Goal: Communication & Community: Answer question/provide support

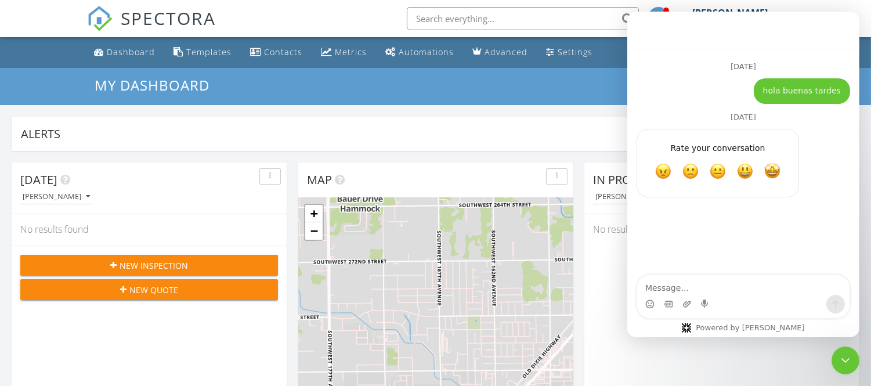
click at [537, 19] on input "text" at bounding box center [523, 18] width 232 height 23
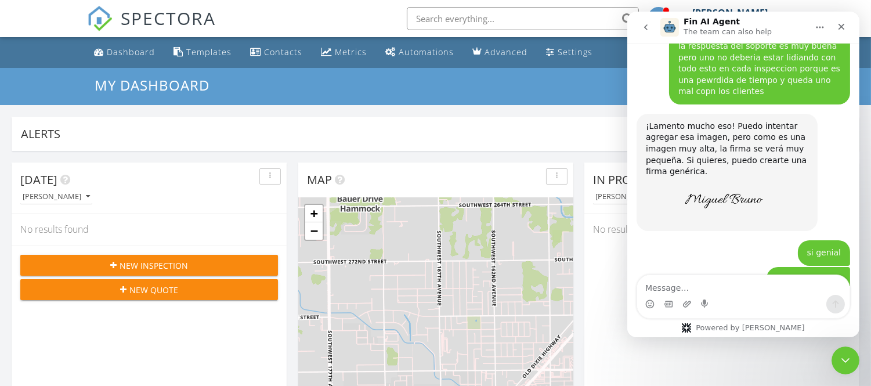
scroll to position [10447, 0]
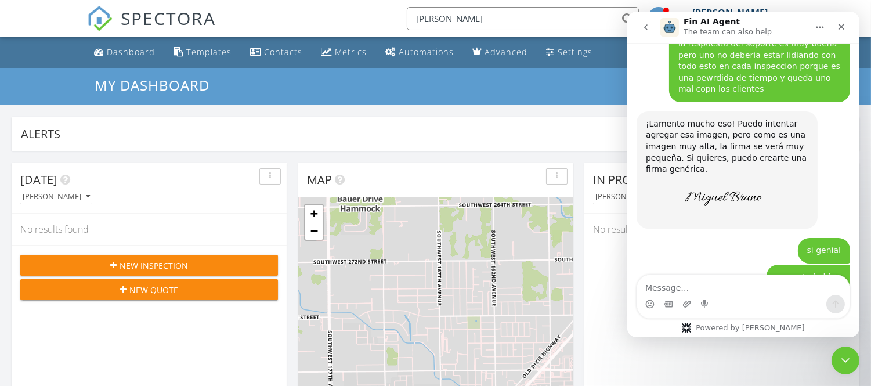
type input "pedro"
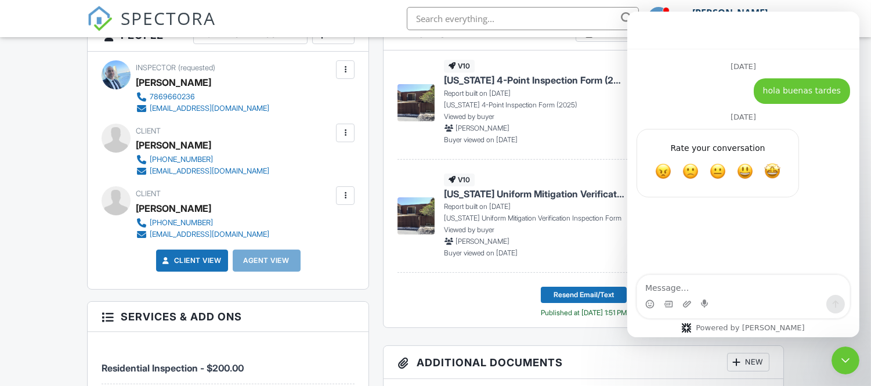
click at [586, 49] on header "Reports Unlocked Undelete Attach" at bounding box center [583, 35] width 399 height 32
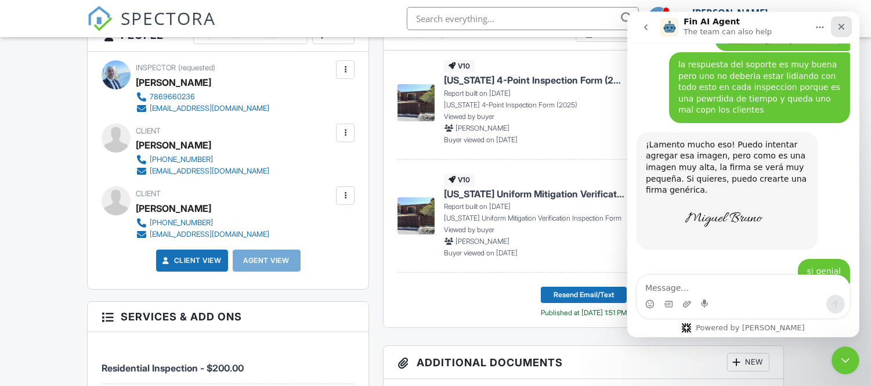
scroll to position [10447, 0]
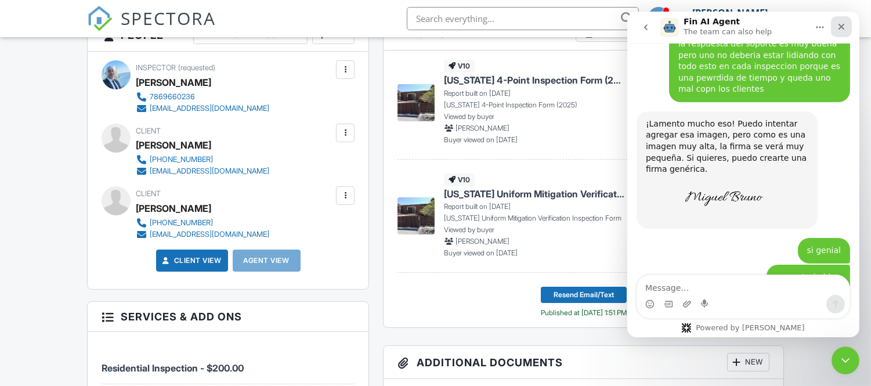
click at [842, 28] on icon "Close" at bounding box center [840, 26] width 9 height 9
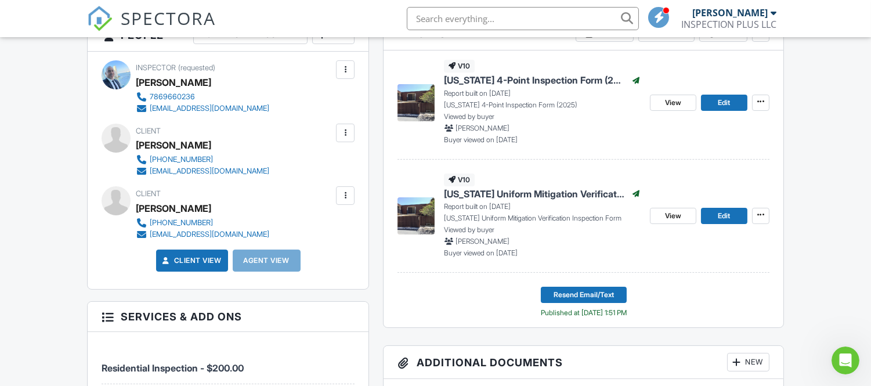
scroll to position [10447, 0]
click at [724, 217] on span "Edit" at bounding box center [724, 216] width 12 height 12
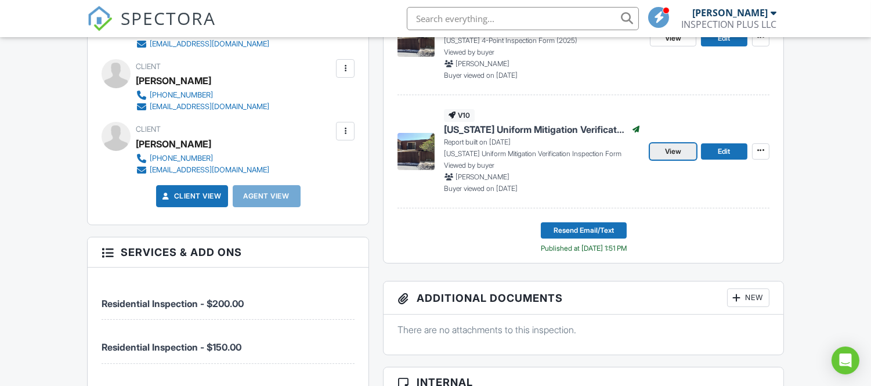
click at [684, 149] on link "View" at bounding box center [673, 151] width 46 height 16
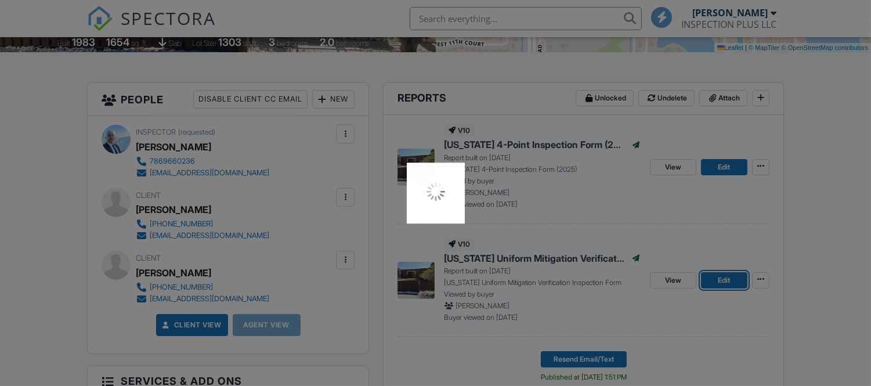
scroll to position [258, 0]
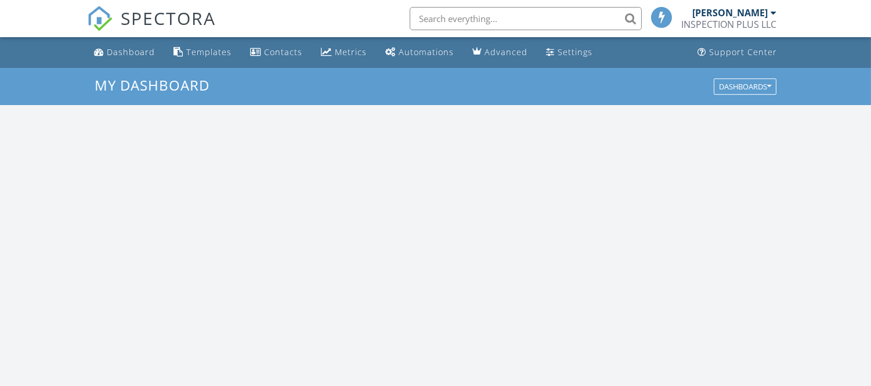
scroll to position [1077, 892]
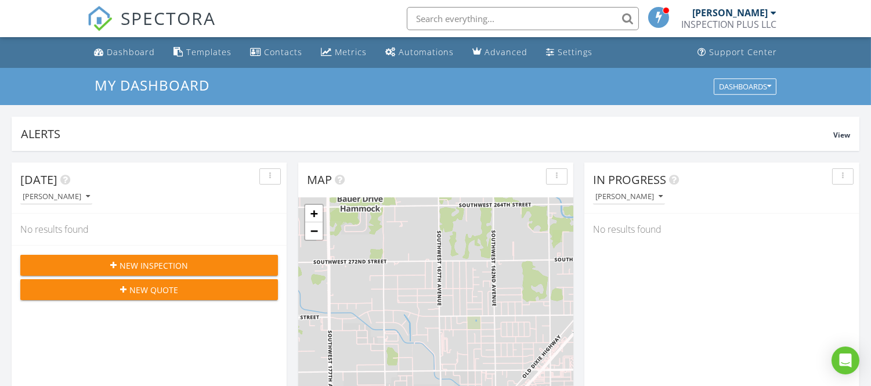
click at [581, 12] on input "text" at bounding box center [523, 18] width 232 height 23
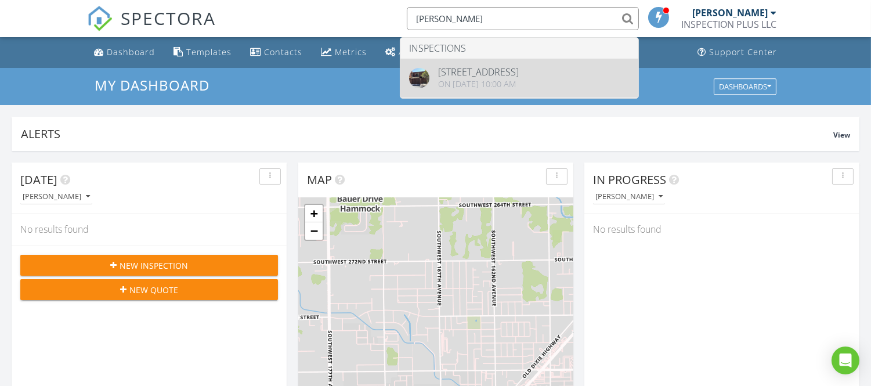
type input "[PERSON_NAME]"
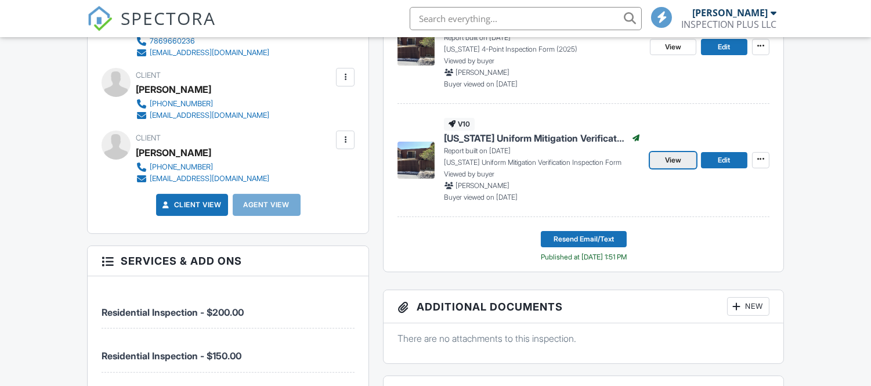
click at [670, 161] on span "View" at bounding box center [673, 160] width 16 height 12
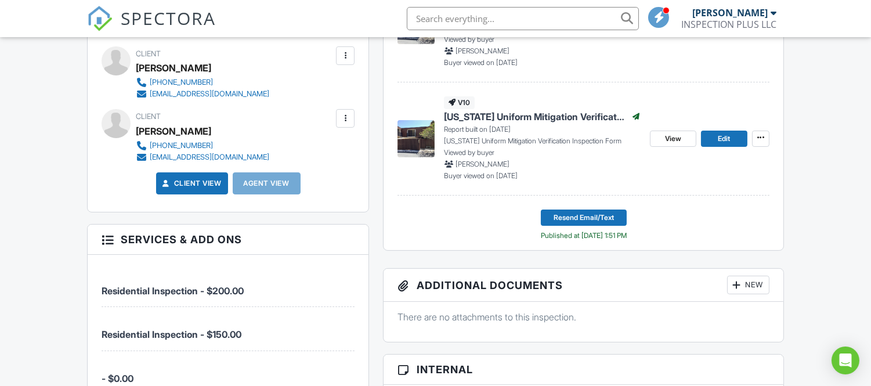
scroll to position [451, 0]
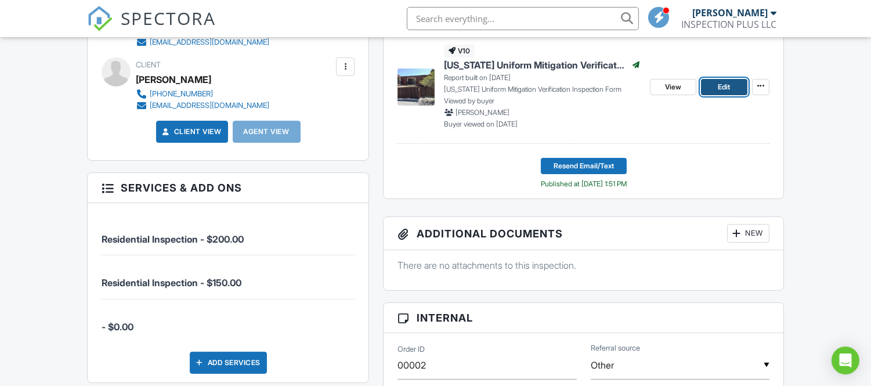
click at [733, 85] on link "Edit" at bounding box center [724, 87] width 46 height 16
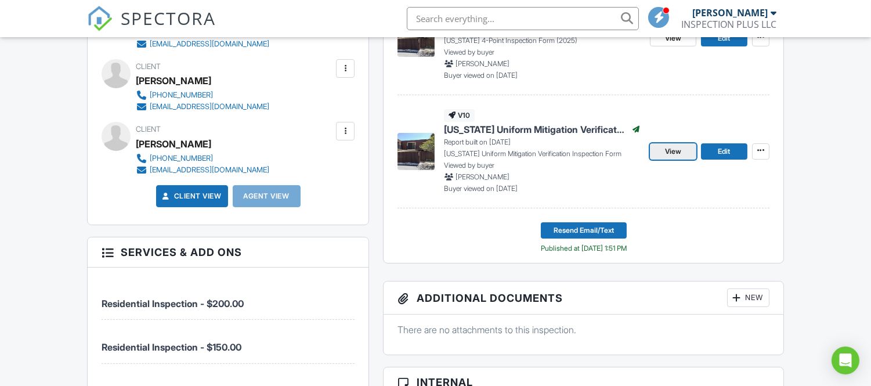
click at [676, 154] on span "View" at bounding box center [673, 152] width 16 height 12
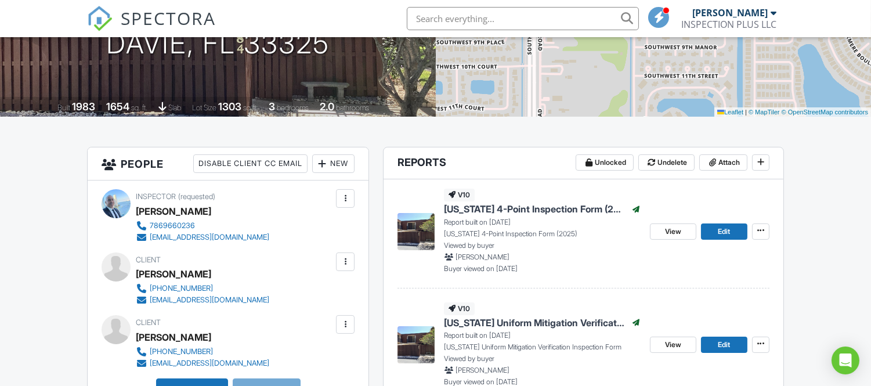
scroll to position [181, 0]
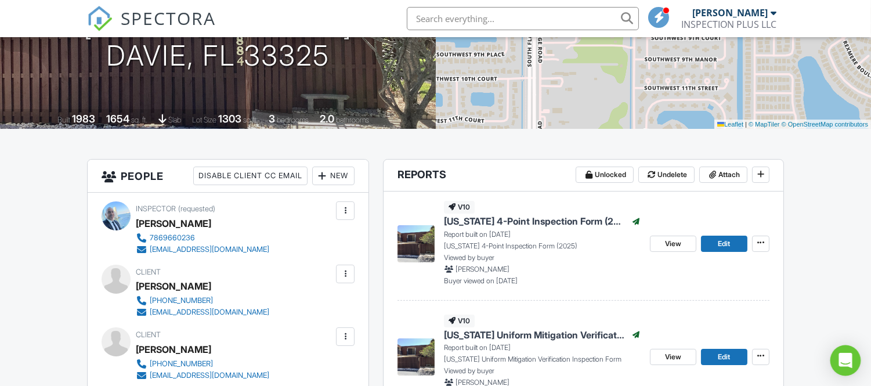
click at [850, 363] on icon "Open Intercom Messenger" at bounding box center [845, 360] width 13 height 15
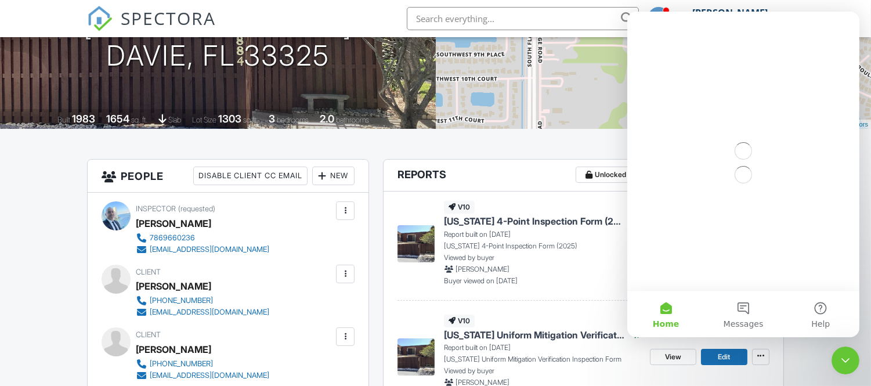
scroll to position [0, 0]
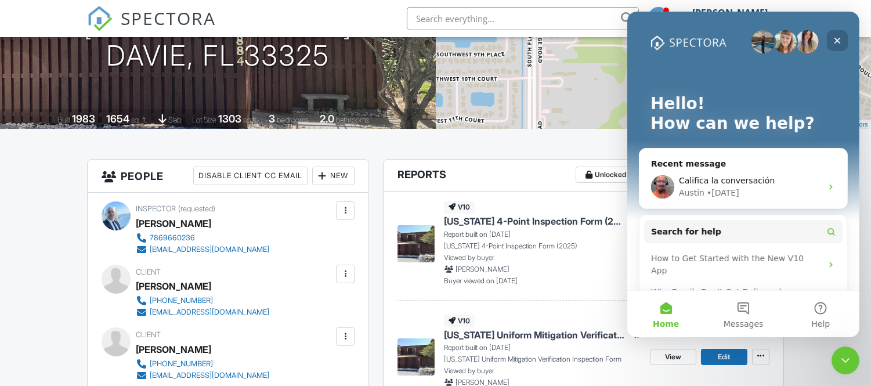
click at [836, 39] on icon "Close" at bounding box center [837, 41] width 6 height 6
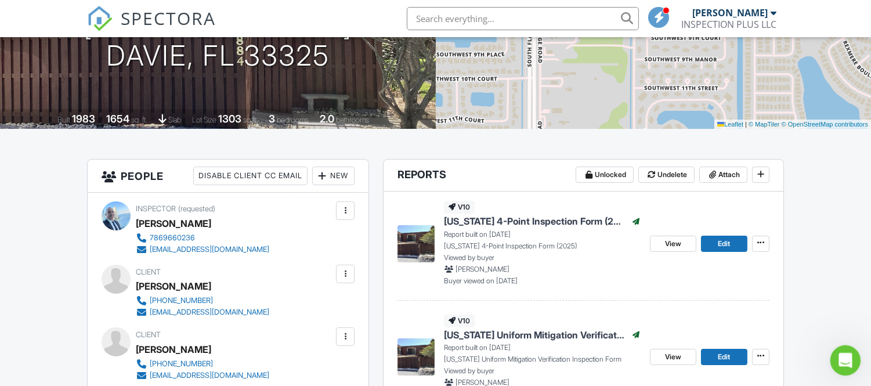
click at [838, 353] on icon "Open Intercom Messenger" at bounding box center [844, 358] width 19 height 19
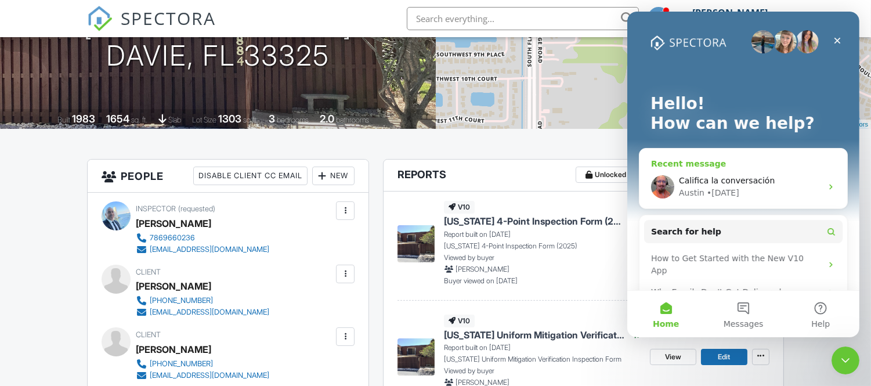
click at [803, 189] on div "Austin • 1w ago" at bounding box center [750, 193] width 143 height 12
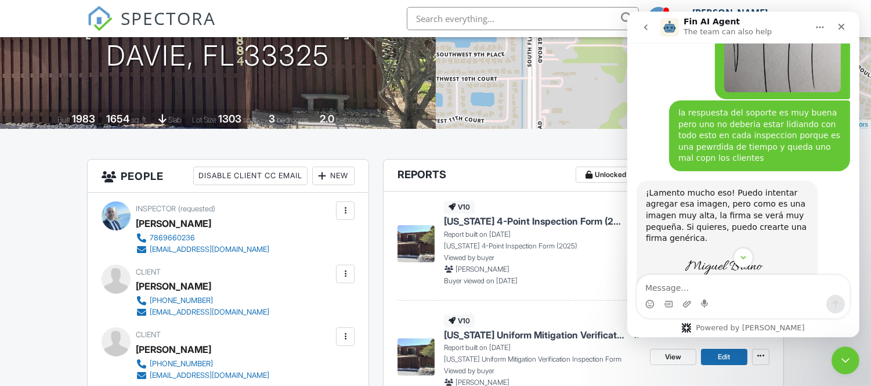
scroll to position [10447, 0]
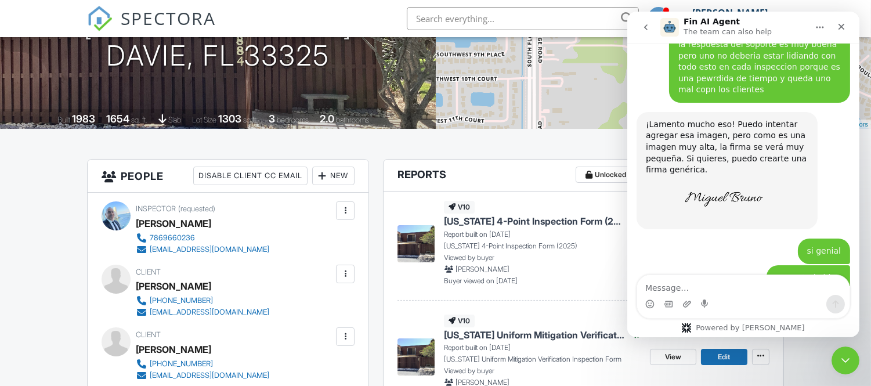
click at [718, 292] on textarea "Message…" at bounding box center [743, 285] width 212 height 20
type textarea "hola buenas noches"
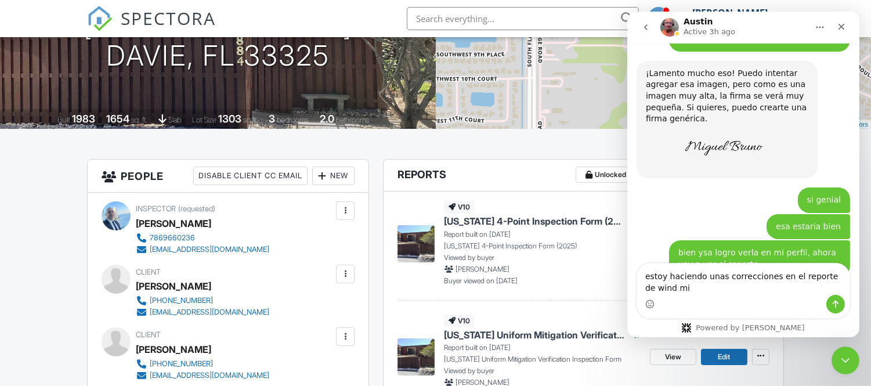
scroll to position [10509, 0]
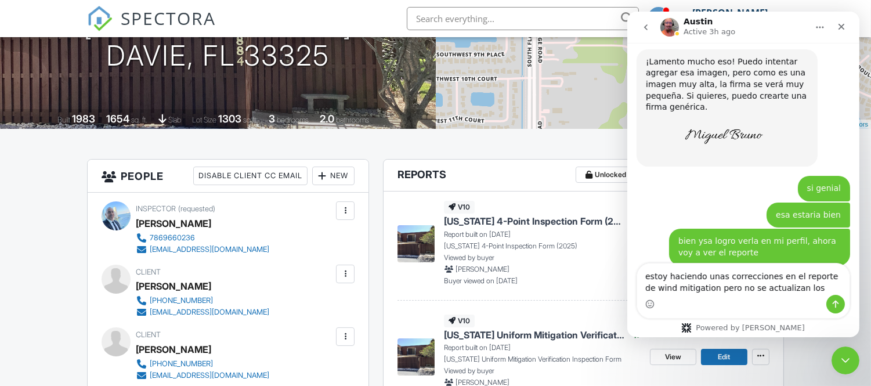
type textarea "estoy haciendo unas correcciones en el reporte de wind mitigation pero no se ac…"
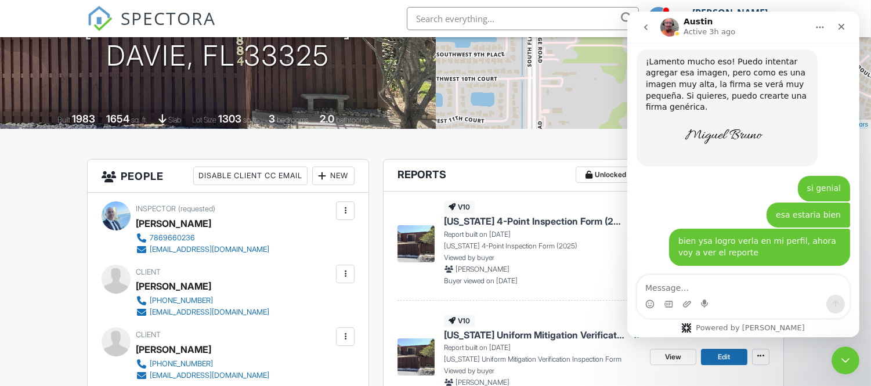
scroll to position [10546, 0]
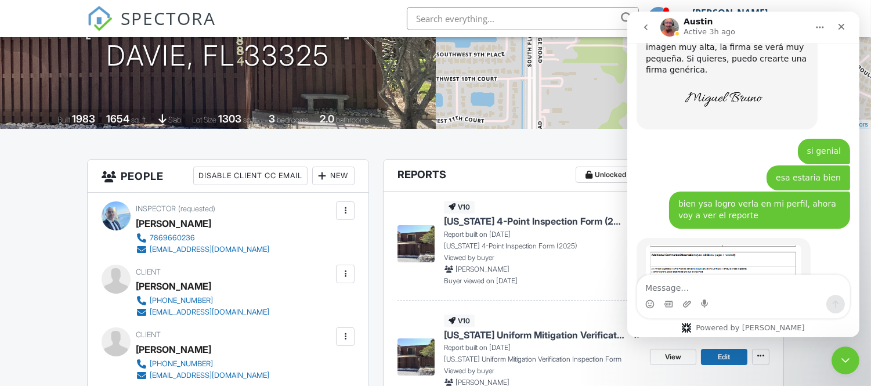
click at [651, 22] on button "go back" at bounding box center [645, 27] width 22 height 22
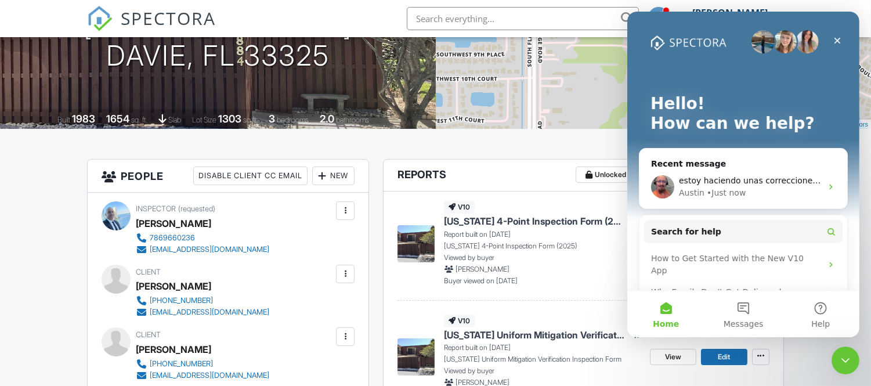
scroll to position [0, 0]
click at [806, 42] on img "Intercom messenger" at bounding box center [806, 41] width 23 height 23
click at [776, 45] on img "Intercom messenger" at bounding box center [784, 41] width 23 height 23
click at [759, 46] on img "Intercom messenger" at bounding box center [762, 41] width 23 height 23
click at [742, 309] on button "Messages" at bounding box center [742, 314] width 77 height 46
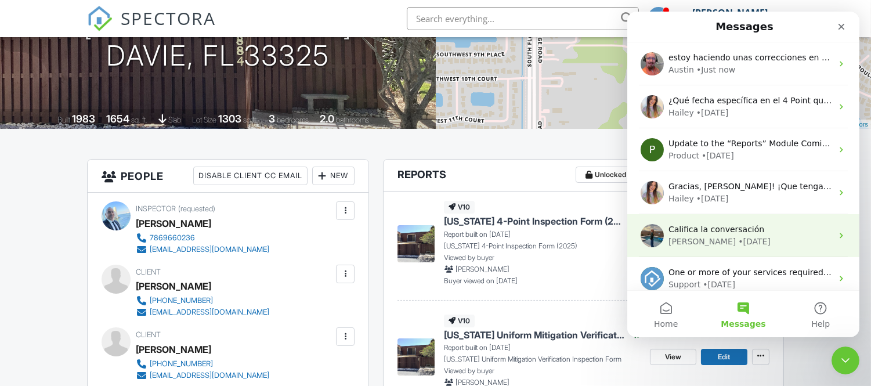
scroll to position [9, 0]
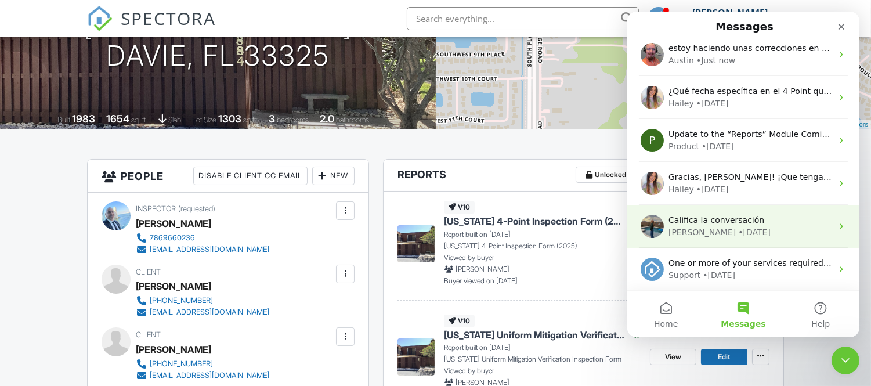
drag, startPoint x: 833, startPoint y: 223, endPoint x: 839, endPoint y: 228, distance: 7.6
click at [839, 228] on div "Califica la conversación Lydia • 3w ago" at bounding box center [743, 226] width 232 height 43
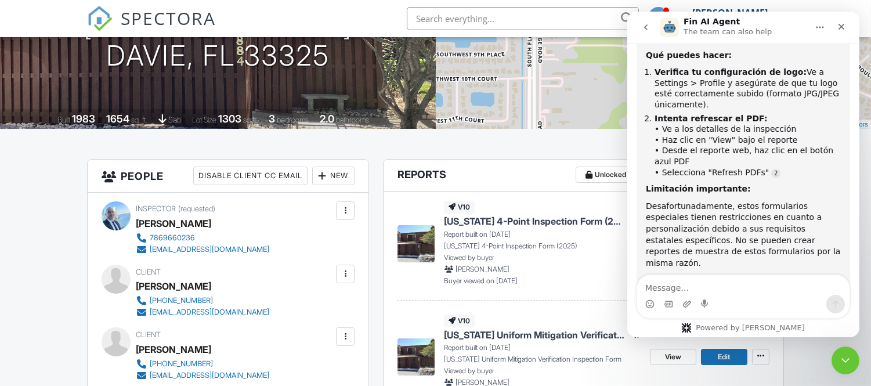
scroll to position [18876, 0]
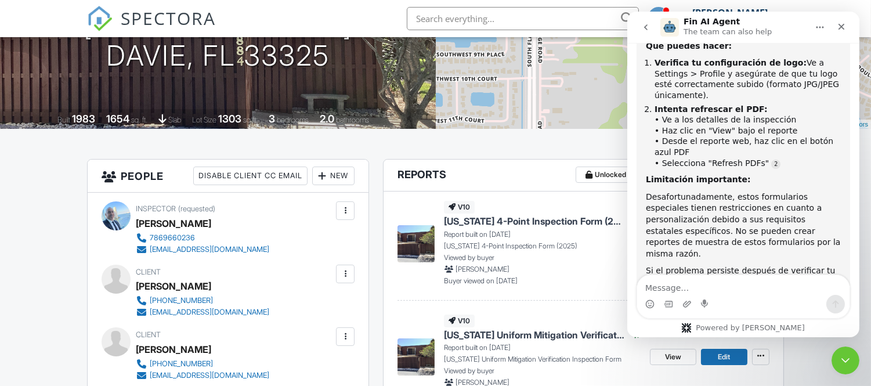
click at [818, 26] on icon "Home" at bounding box center [819, 27] width 9 height 9
click at [709, 24] on h1 "Fin AI Agent" at bounding box center [711, 21] width 56 height 9
click at [669, 23] on img "Intercom messenger" at bounding box center [669, 27] width 19 height 19
click at [691, 289] on textarea "Message…" at bounding box center [743, 285] width 212 height 20
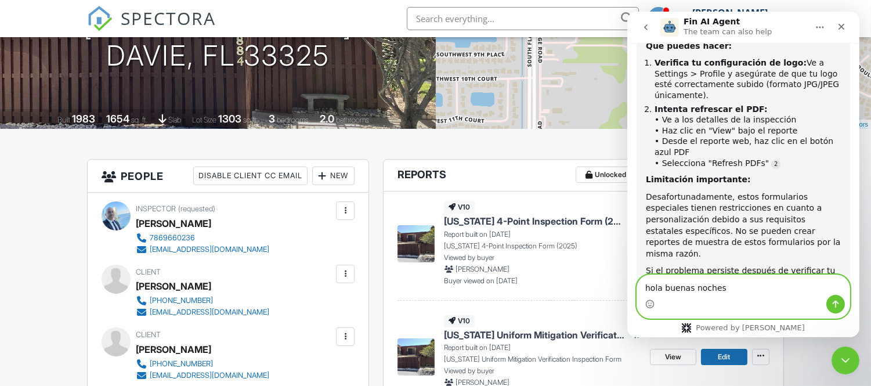
type textarea "hola buenas noches"
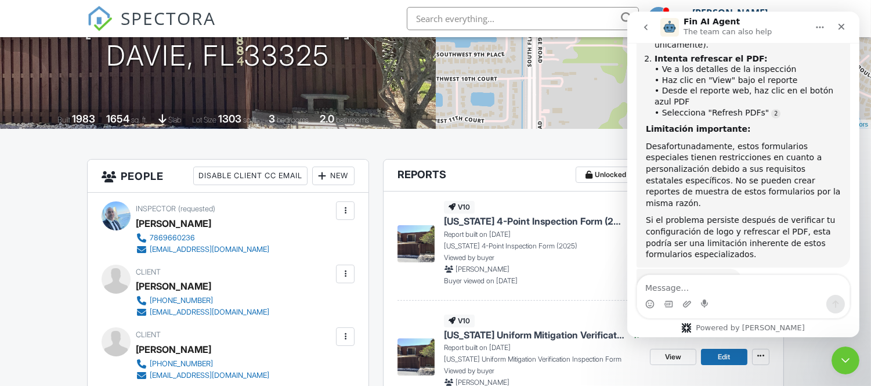
click at [646, 32] on button "go back" at bounding box center [645, 27] width 22 height 22
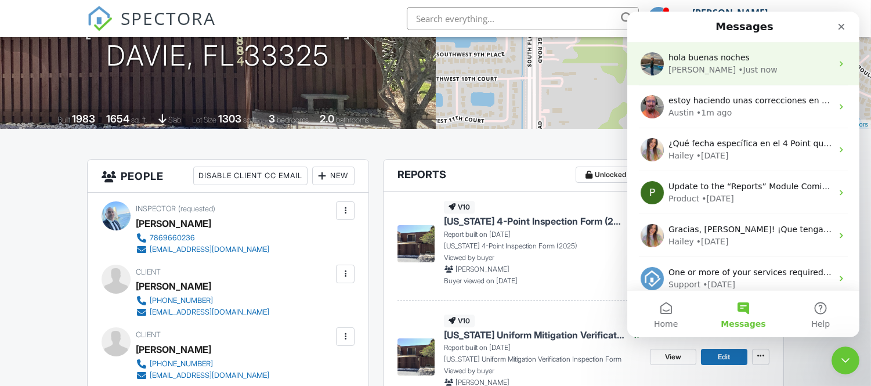
scroll to position [0, 0]
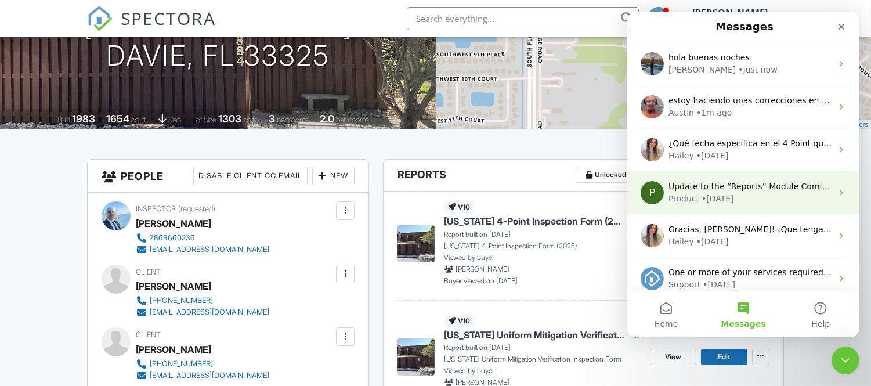
click at [748, 198] on div "Product • 2w ago" at bounding box center [750, 199] width 164 height 12
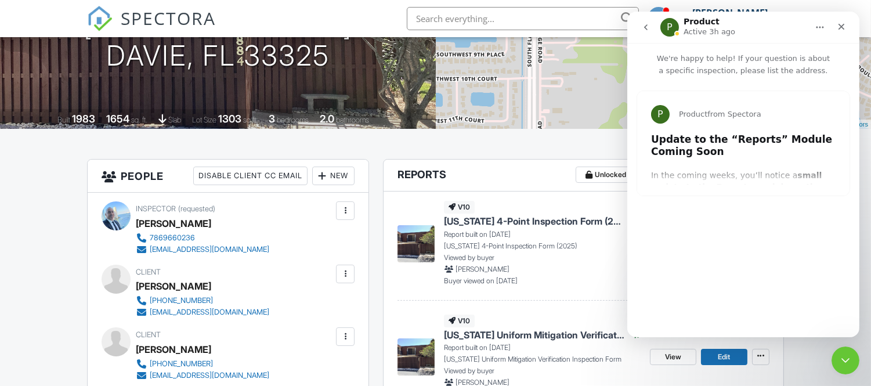
click at [643, 28] on icon "go back" at bounding box center [645, 27] width 9 height 9
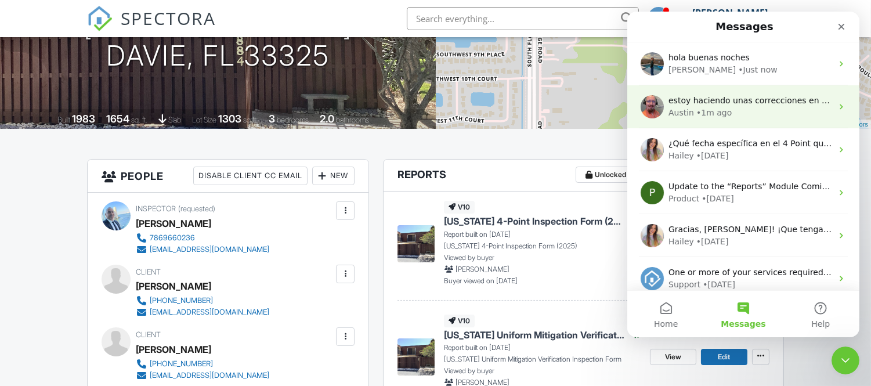
scroll to position [44, 0]
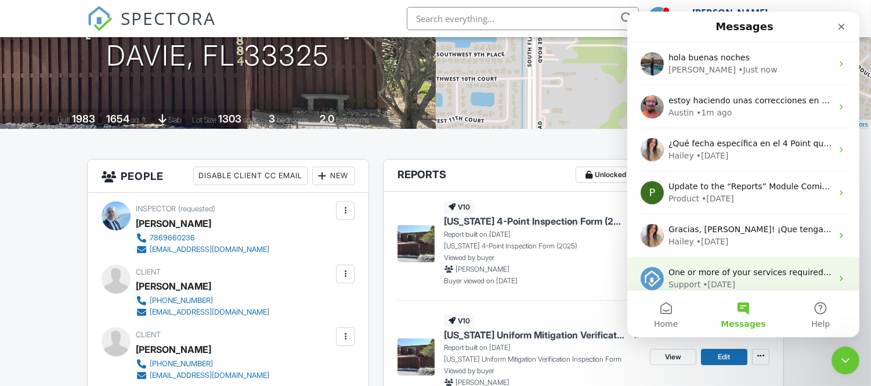
click at [720, 280] on div "• 3w ago" at bounding box center [718, 285] width 33 height 12
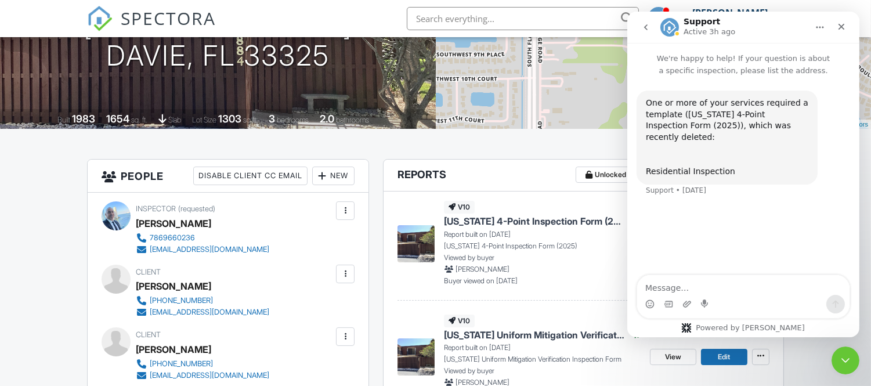
click at [645, 28] on icon "go back" at bounding box center [645, 27] width 3 height 6
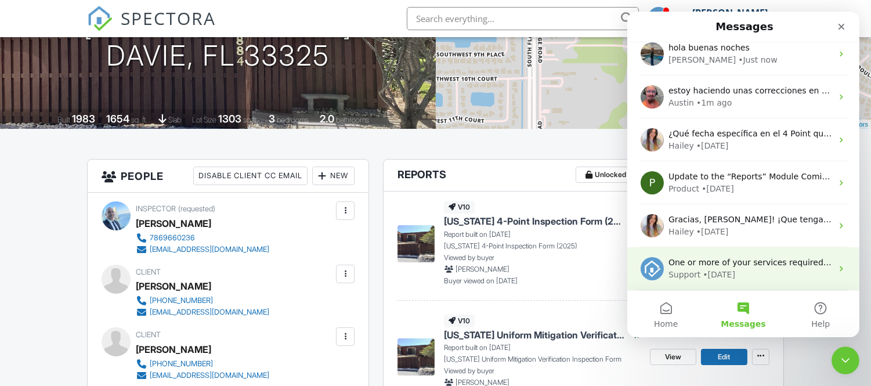
scroll to position [9, 0]
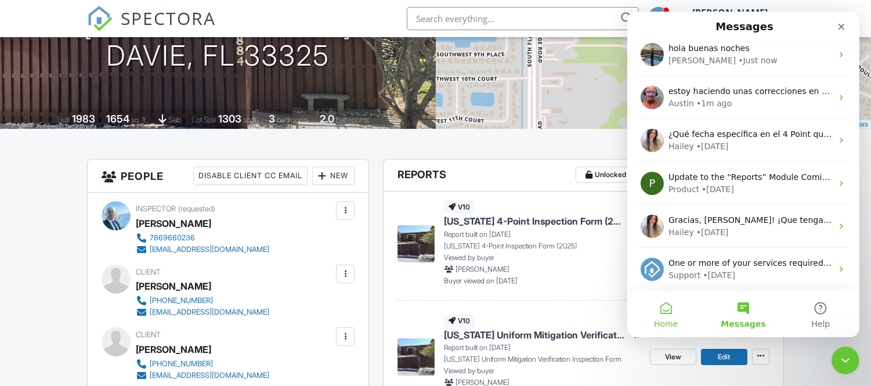
click at [665, 312] on button "Home" at bounding box center [665, 314] width 77 height 46
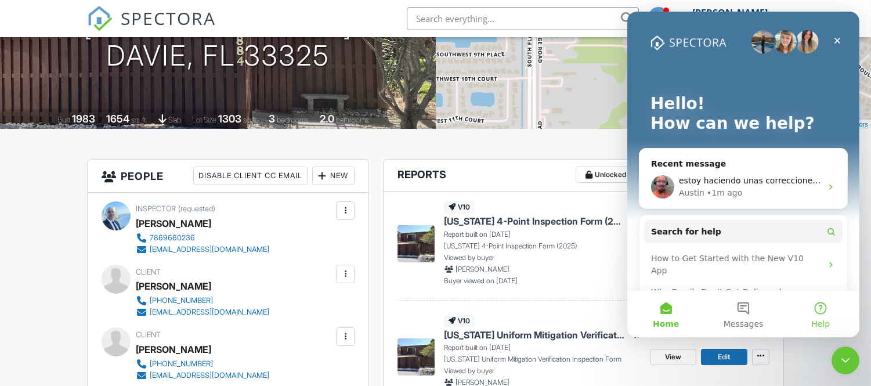
click at [818, 309] on button "Help" at bounding box center [820, 314] width 77 height 46
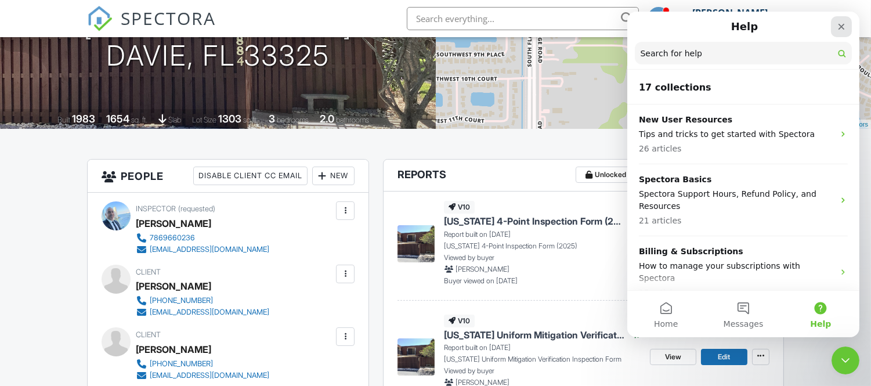
click at [843, 28] on icon "Close" at bounding box center [841, 27] width 6 height 6
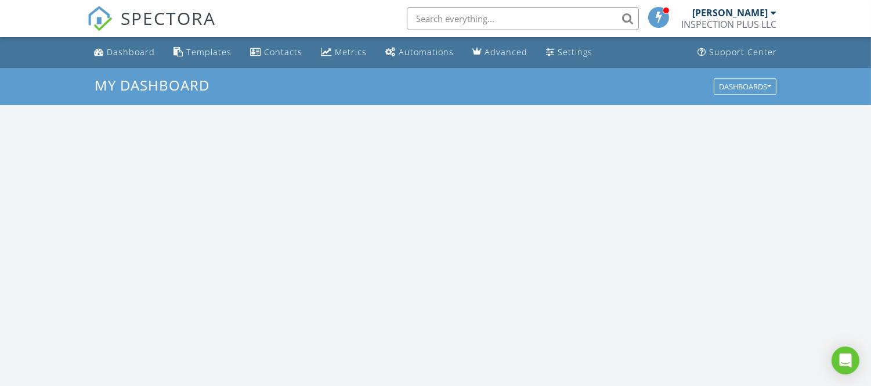
scroll to position [1077, 892]
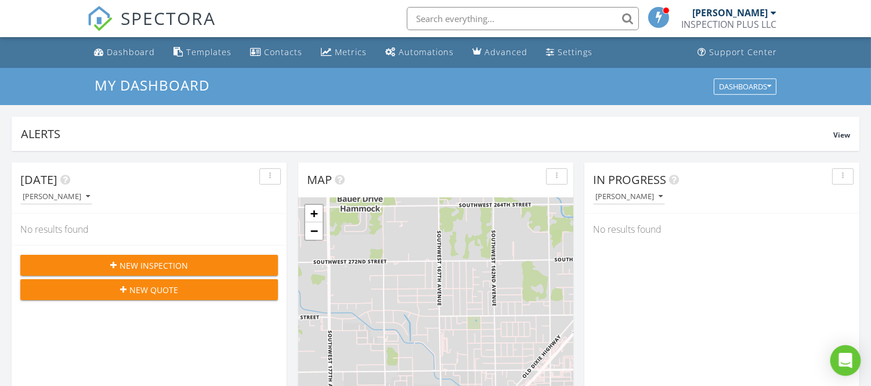
click at [842, 356] on icon "Open Intercom Messenger" at bounding box center [845, 360] width 13 height 15
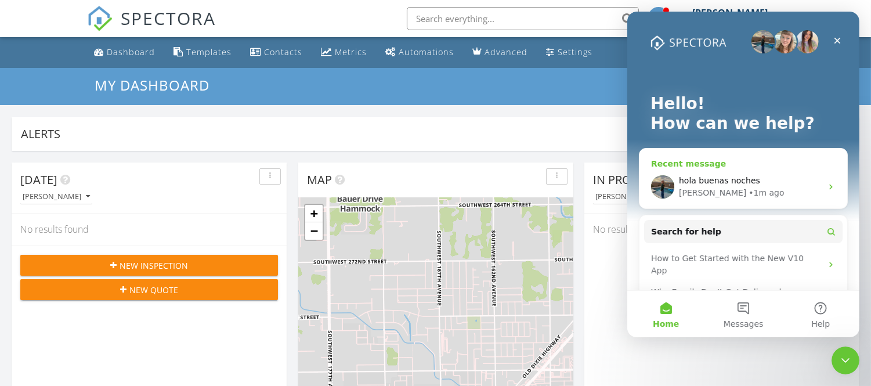
scroll to position [6, 6]
click at [826, 188] on icon "Intercom messenger" at bounding box center [830, 186] width 9 height 9
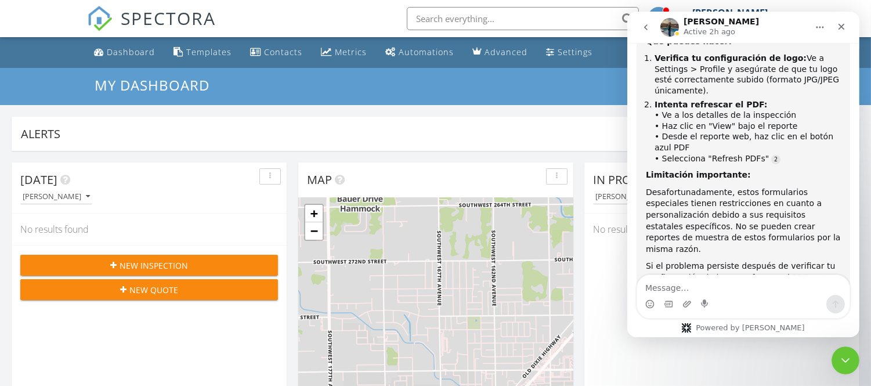
scroll to position [18926, 0]
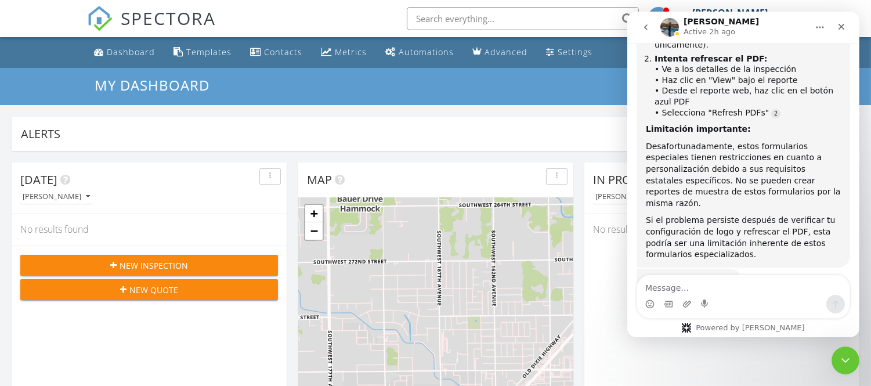
click at [643, 28] on icon "go back" at bounding box center [645, 27] width 9 height 9
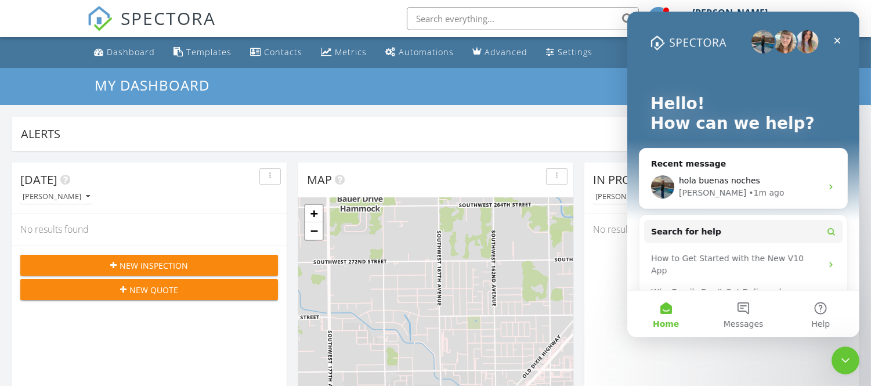
scroll to position [0, 0]
click at [738, 314] on button "Messages" at bounding box center [742, 314] width 77 height 46
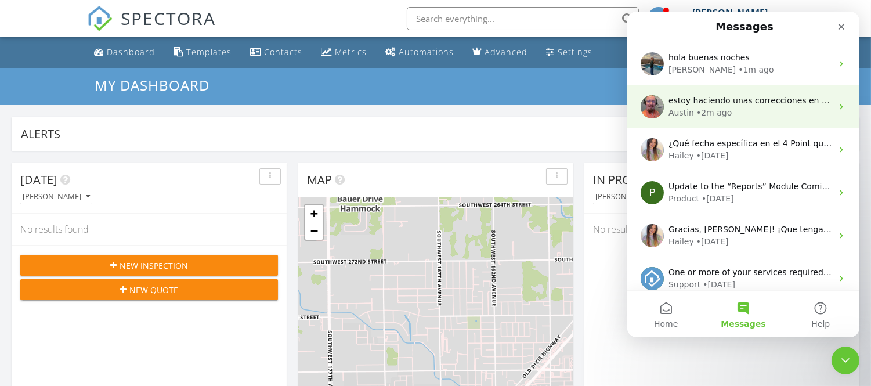
click at [767, 112] on div "Austin • 2m ago" at bounding box center [750, 113] width 164 height 12
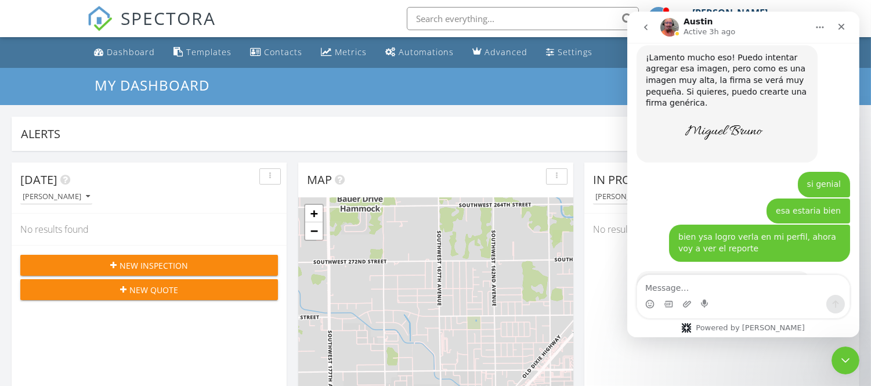
scroll to position [10546, 0]
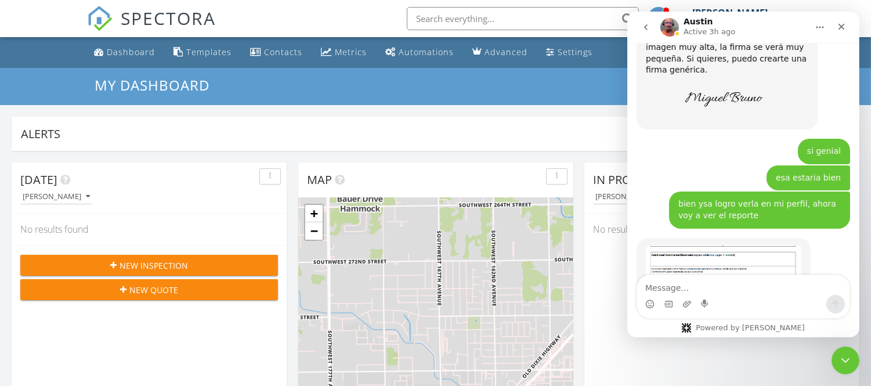
click at [644, 24] on icon "go back" at bounding box center [645, 27] width 9 height 9
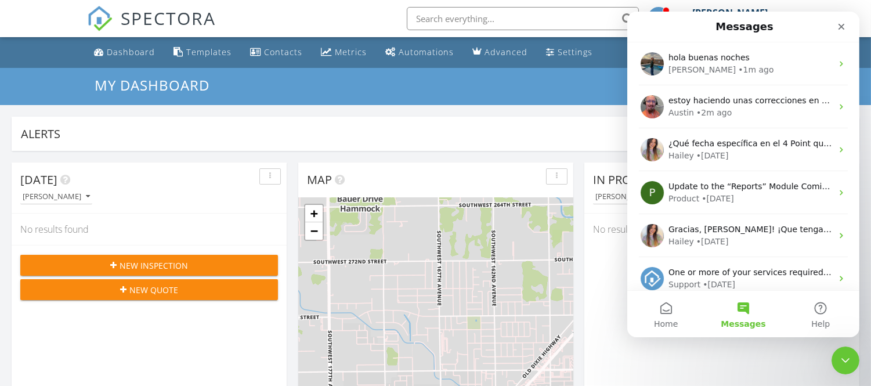
scroll to position [93, 0]
click at [844, 30] on icon "Close" at bounding box center [840, 26] width 9 height 9
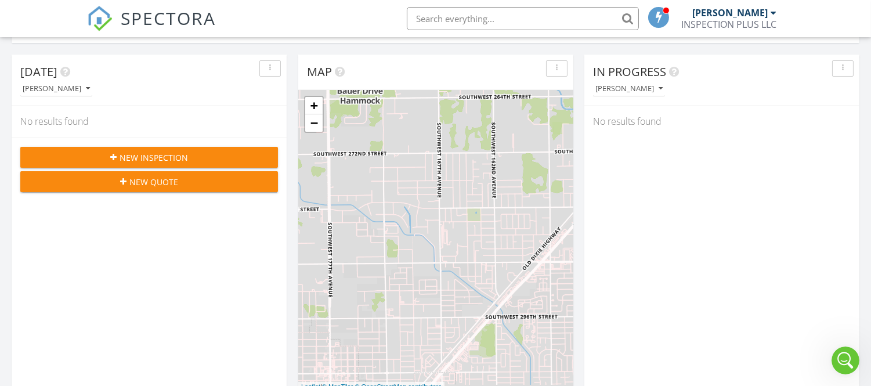
scroll to position [0, 0]
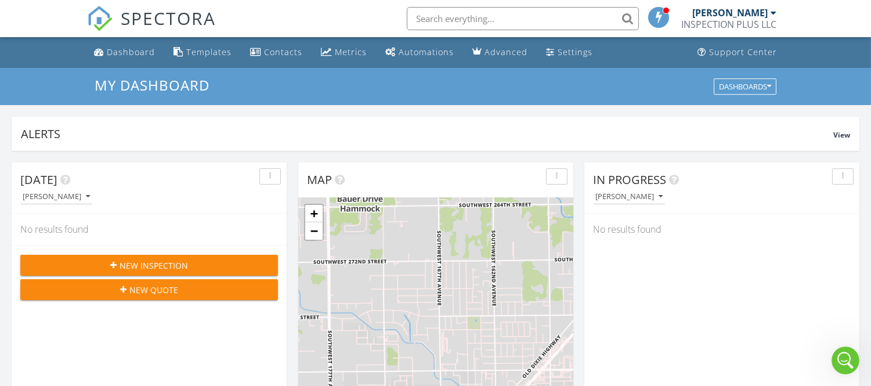
click at [463, 15] on input "text" at bounding box center [523, 18] width 232 height 23
type input "pedro"
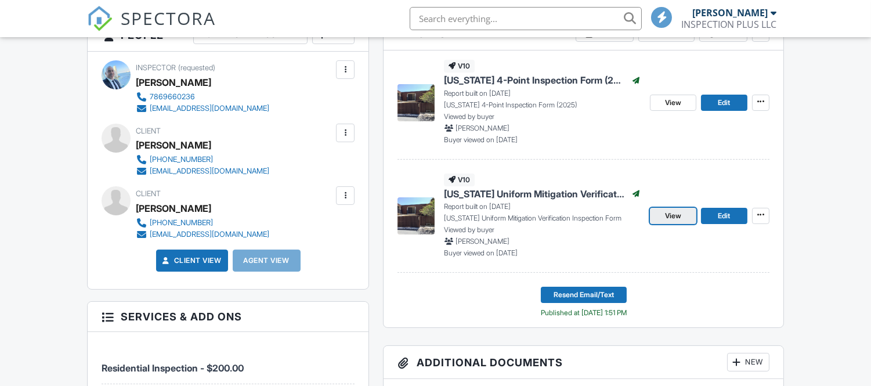
click at [672, 217] on span "View" at bounding box center [673, 216] width 16 height 12
click at [761, 212] on icon at bounding box center [761, 215] width 7 height 12
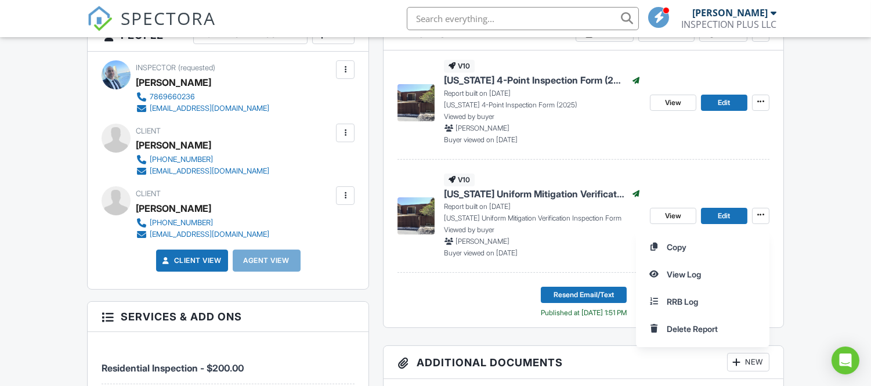
click at [772, 250] on div "Copy View Log RRB Log Delete Report" at bounding box center [753, 288] width 235 height 118
click at [765, 217] on span at bounding box center [761, 215] width 12 height 12
click at [761, 217] on icon at bounding box center [761, 215] width 7 height 12
click at [767, 254] on ul "Copy View Log RRB Log Delete Report" at bounding box center [703, 290] width 134 height 114
click at [763, 214] on icon at bounding box center [761, 215] width 7 height 12
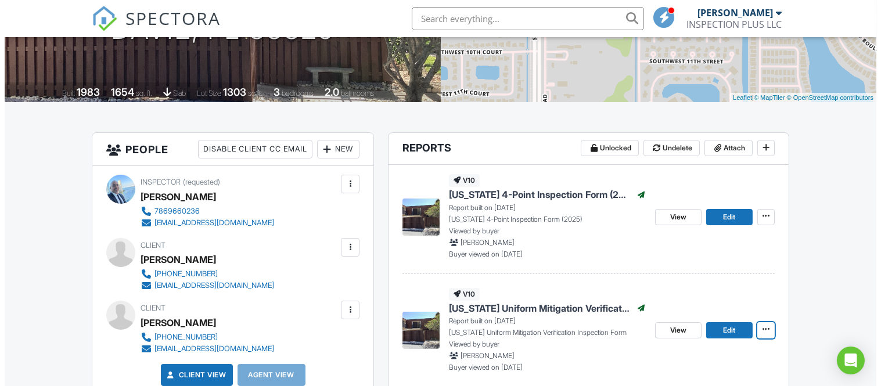
scroll to position [193, 0]
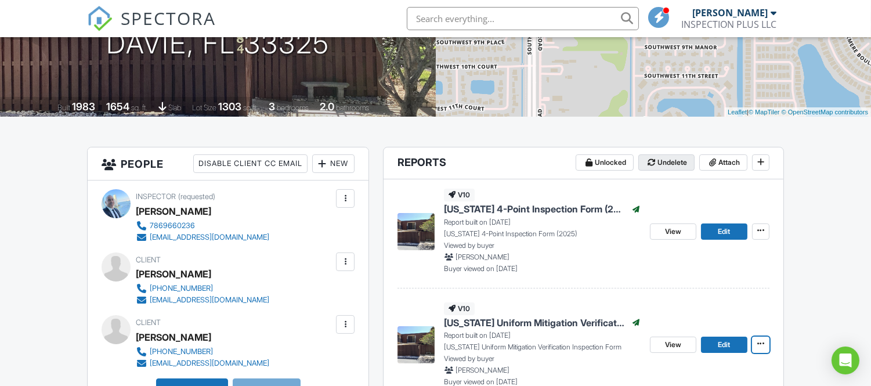
click at [665, 164] on span "Undelete" at bounding box center [673, 163] width 30 height 12
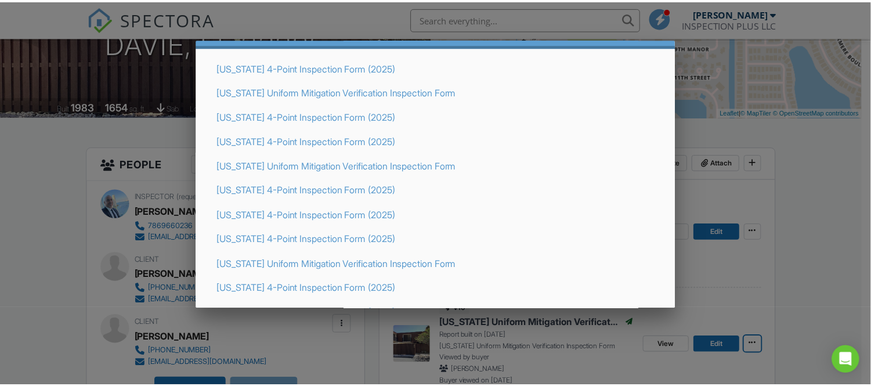
scroll to position [73, 0]
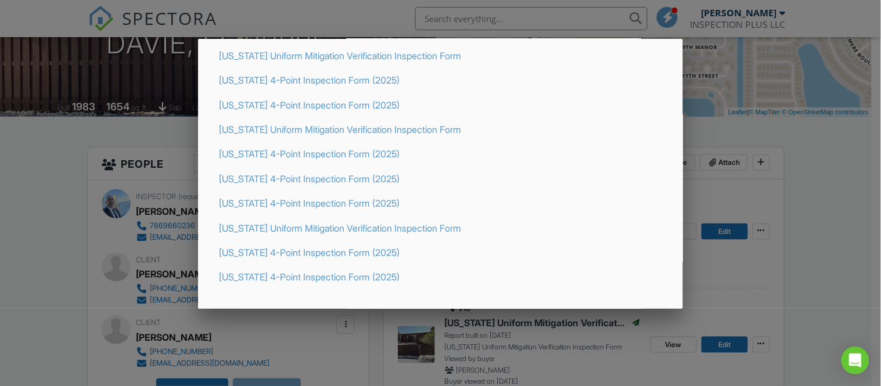
click at [739, 129] on div at bounding box center [440, 183] width 881 height 482
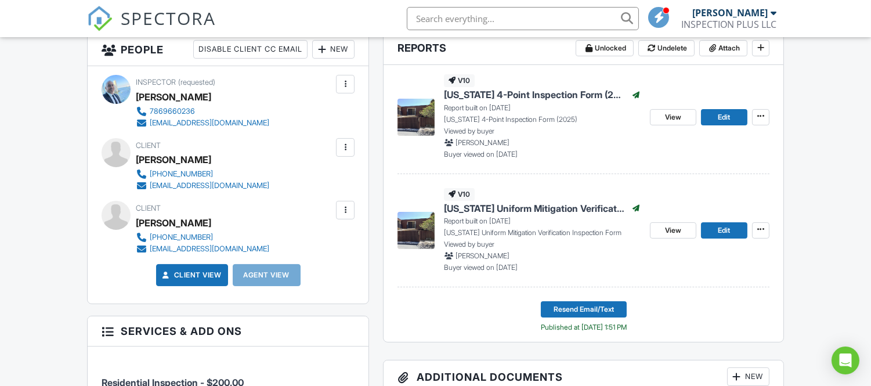
scroll to position [322, 0]
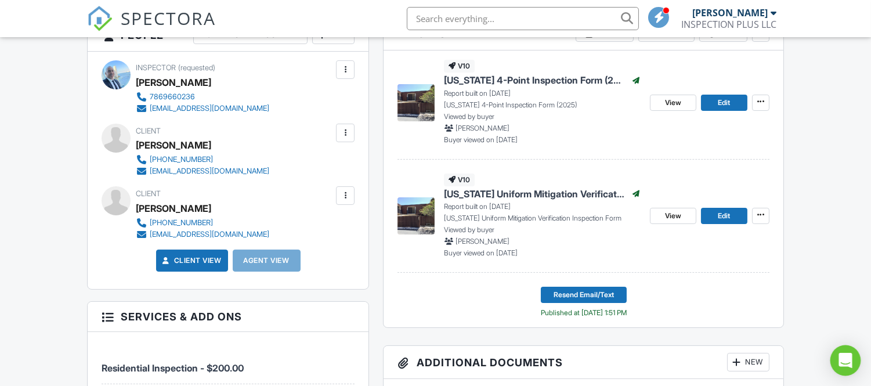
click at [843, 357] on icon "Open Intercom Messenger" at bounding box center [845, 360] width 13 height 15
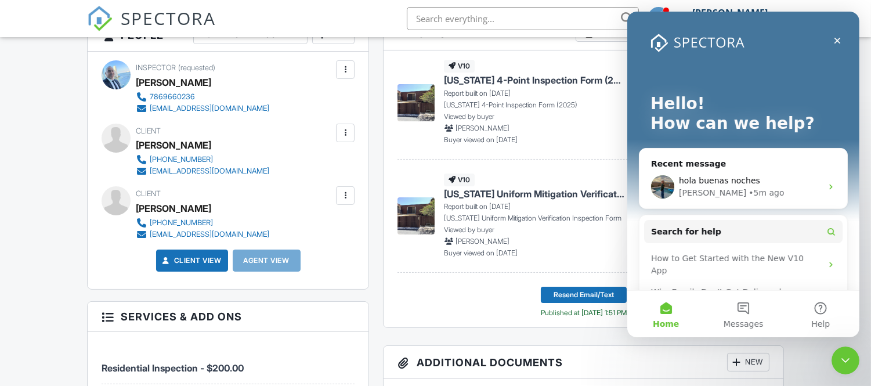
scroll to position [0, 0]
click at [742, 306] on button "Messages" at bounding box center [742, 314] width 77 height 46
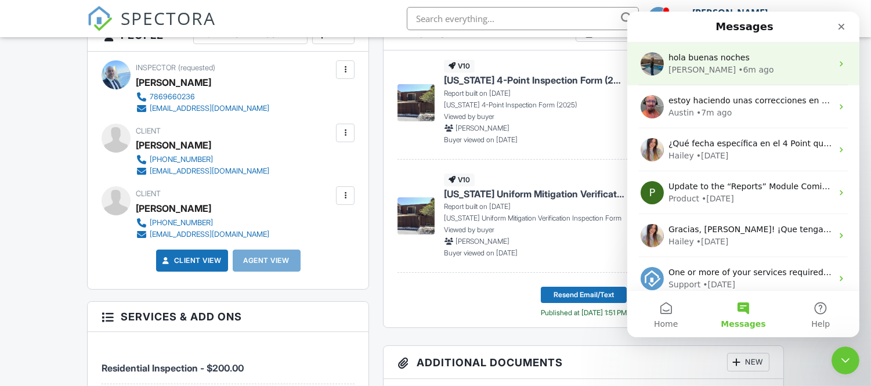
drag, startPoint x: 745, startPoint y: 71, endPoint x: 833, endPoint y: 60, distance: 88.9
click at [836, 60] on icon "Intercom messenger" at bounding box center [840, 63] width 9 height 9
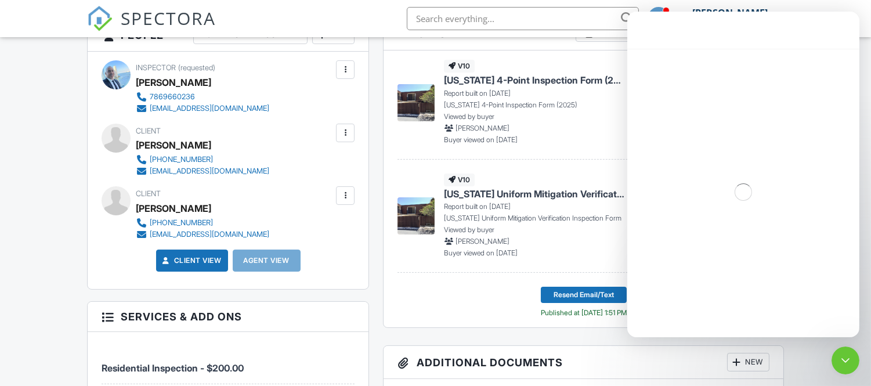
click at [723, 38] on div "Intercom messenger" at bounding box center [743, 30] width 232 height 37
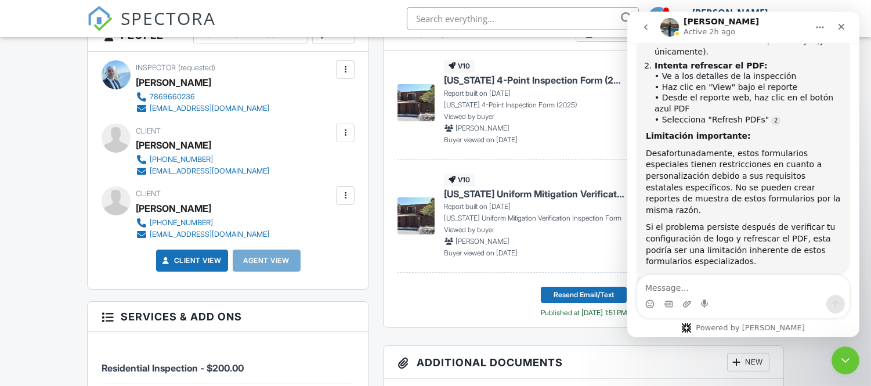
scroll to position [18926, 0]
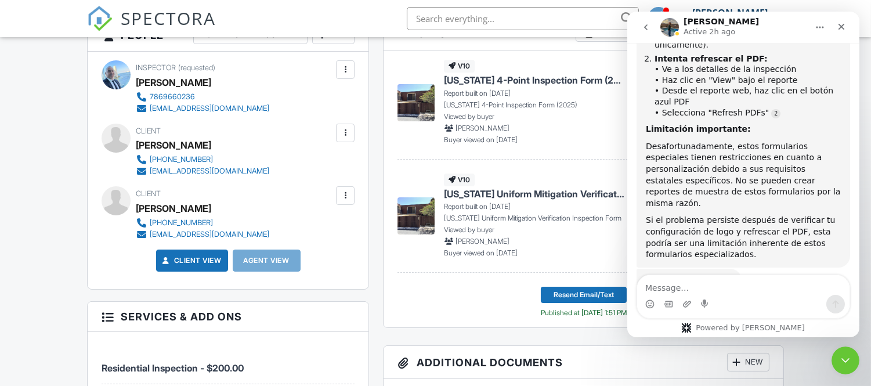
click at [821, 27] on icon "Home" at bounding box center [819, 27] width 9 height 9
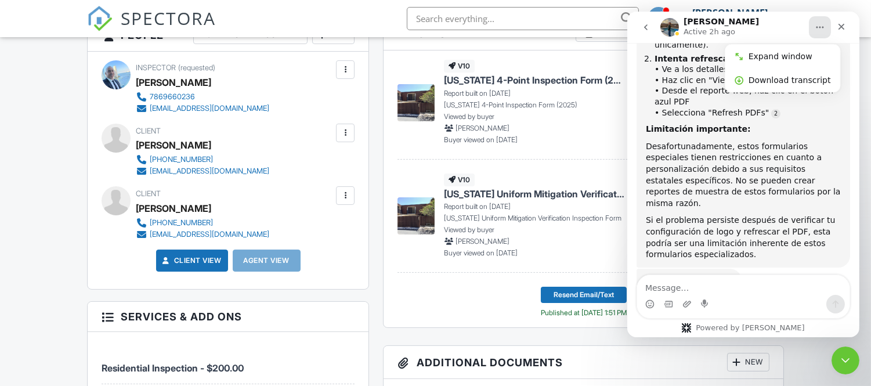
click at [821, 28] on icon "Home" at bounding box center [819, 27] width 9 height 9
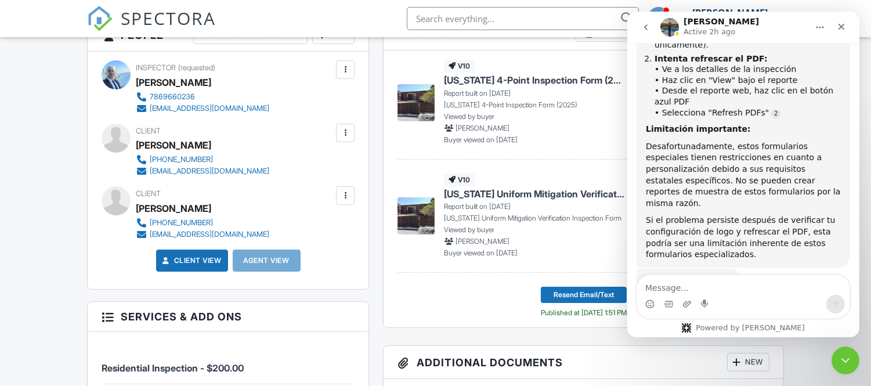
click at [733, 329] on div "Powered by [PERSON_NAME]" at bounding box center [742, 327] width 141 height 9
click at [643, 24] on icon "go back" at bounding box center [645, 27] width 9 height 9
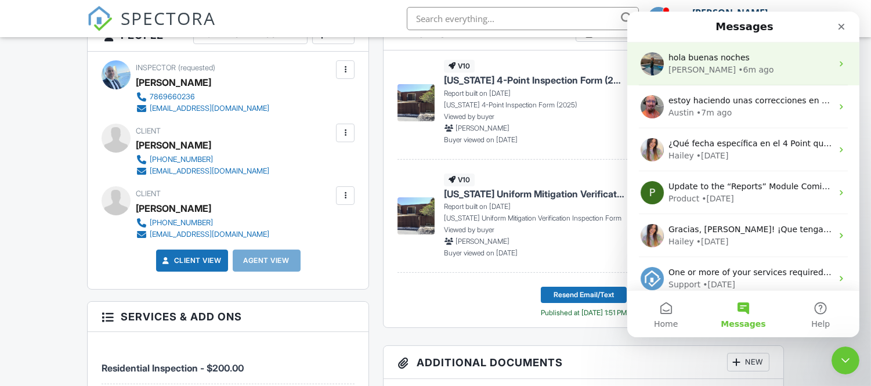
scroll to position [0, 0]
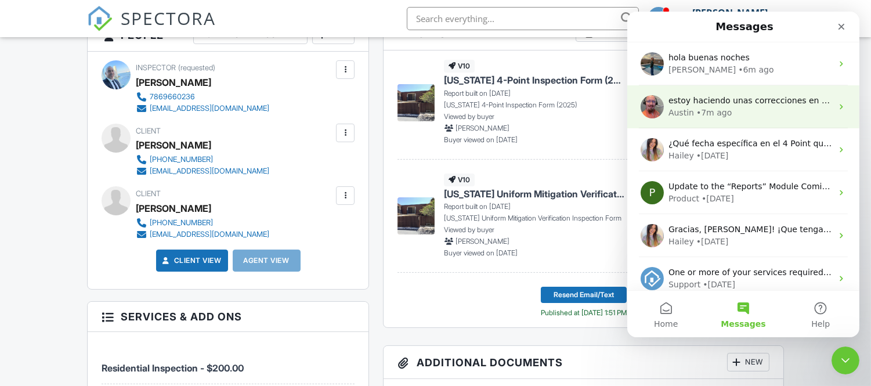
click at [704, 103] on span "estoy haciendo unas correcciones en el reporte de wind mitigation pero no se ac…" at bounding box center [868, 100] width 400 height 9
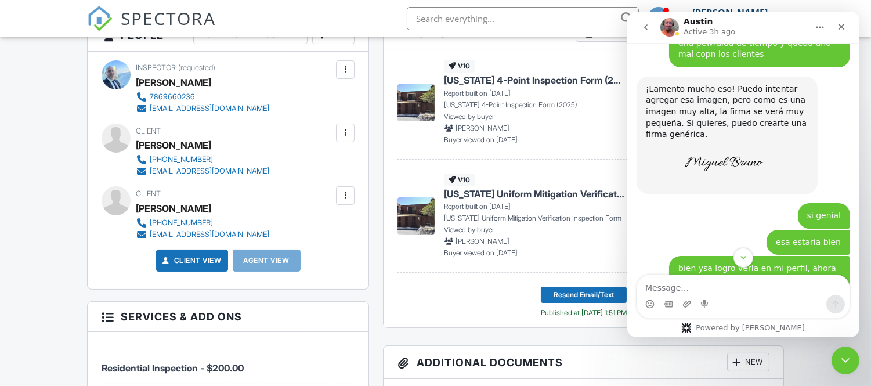
scroll to position [10546, 0]
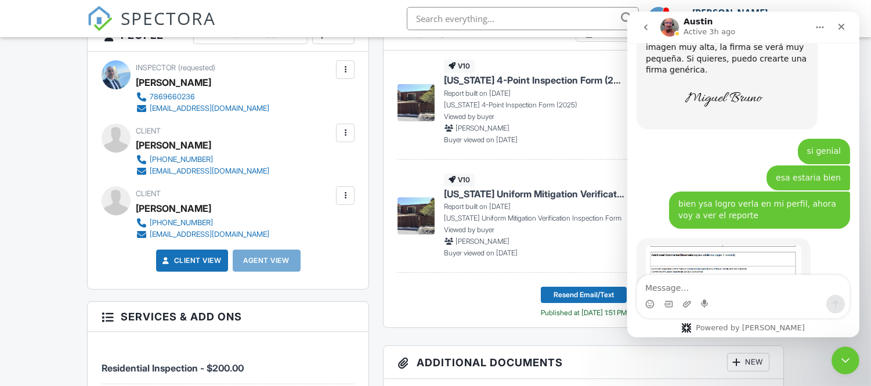
click at [651, 25] on button "go back" at bounding box center [645, 27] width 22 height 22
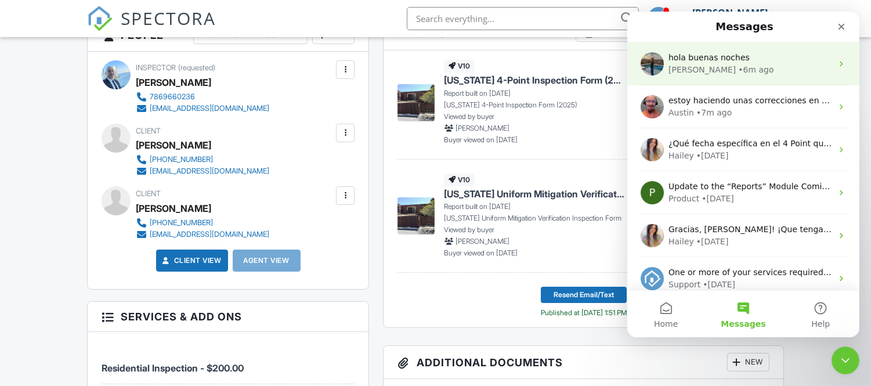
scroll to position [0, 0]
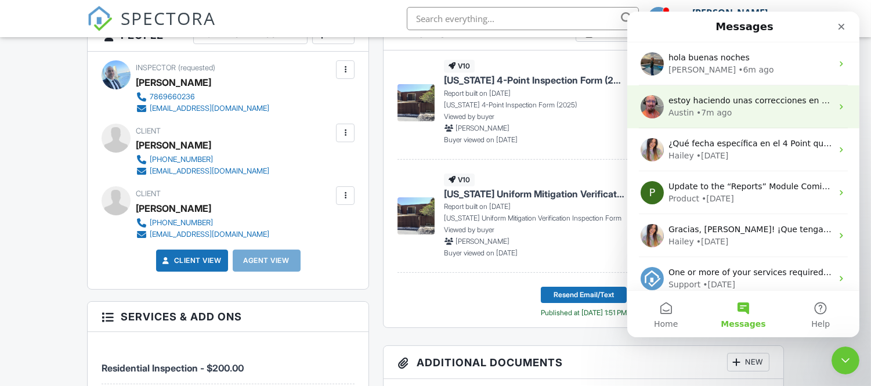
click at [695, 105] on span "estoy haciendo unas correcciones en el reporte de wind mitigation pero no se ac…" at bounding box center [868, 100] width 400 height 9
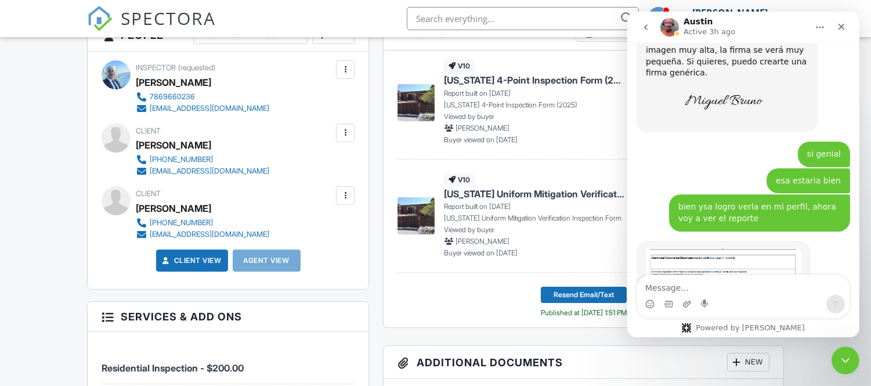
scroll to position [10546, 0]
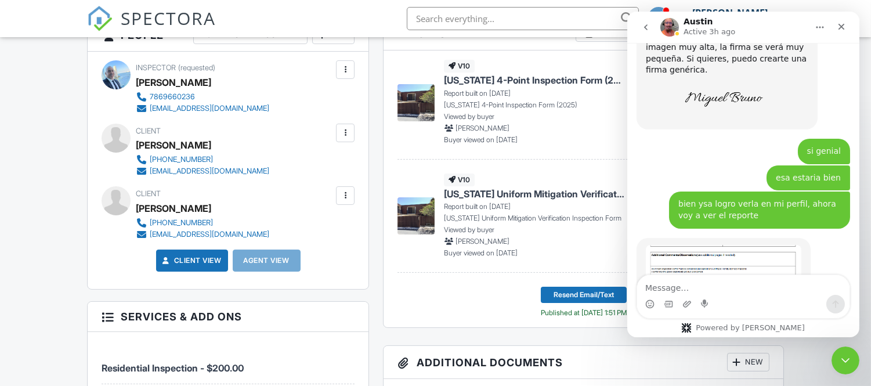
drag, startPoint x: 758, startPoint y: 241, endPoint x: 789, endPoint y: 237, distance: 31.6
drag, startPoint x: 671, startPoint y: 229, endPoint x: 751, endPoint y: 254, distance: 83.4
copy div "estoy haciendo unas correcciones en el reporte de wind mitigation pero no se ac…"
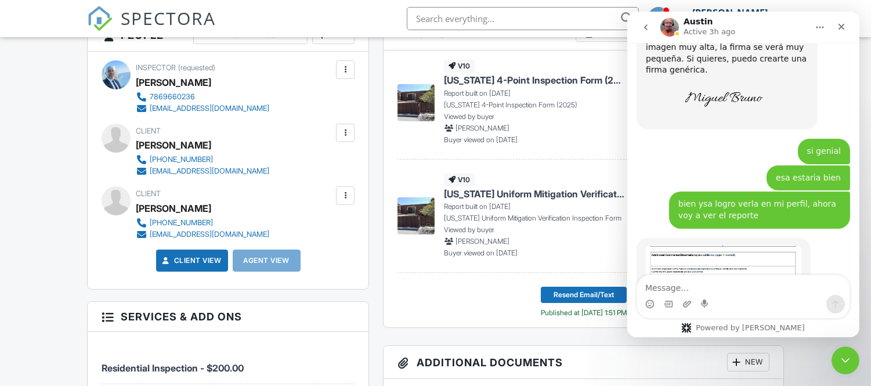
click at [646, 26] on icon "go back" at bounding box center [645, 27] width 3 height 6
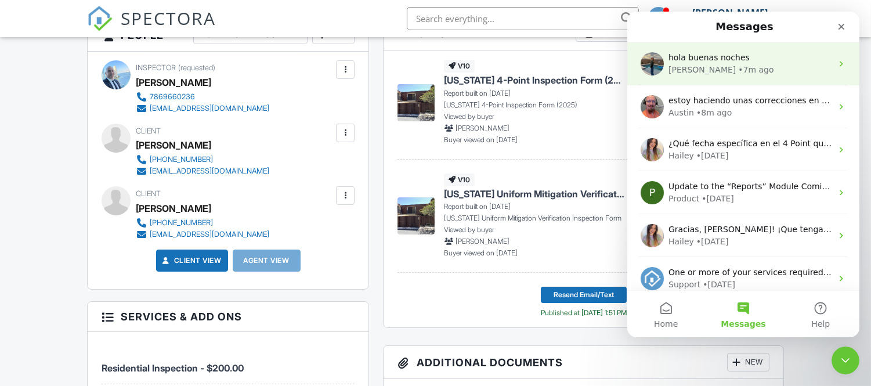
scroll to position [85, 0]
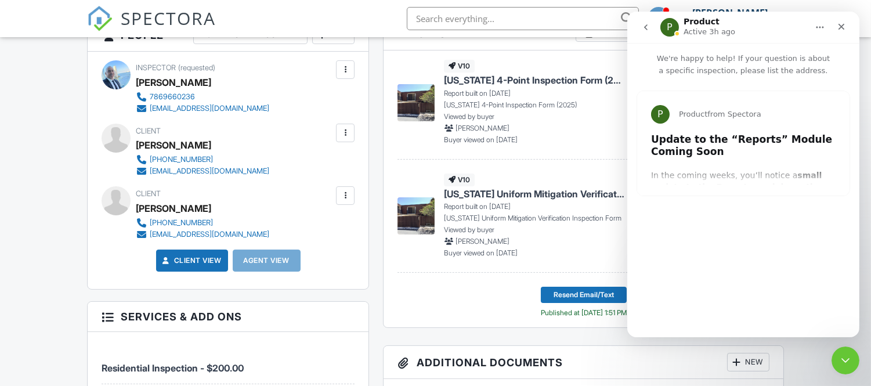
click at [698, 183] on div "P Product from Spectora Update to the “Reports” Module Coming Soon In the comin…" at bounding box center [743, 143] width 212 height 104
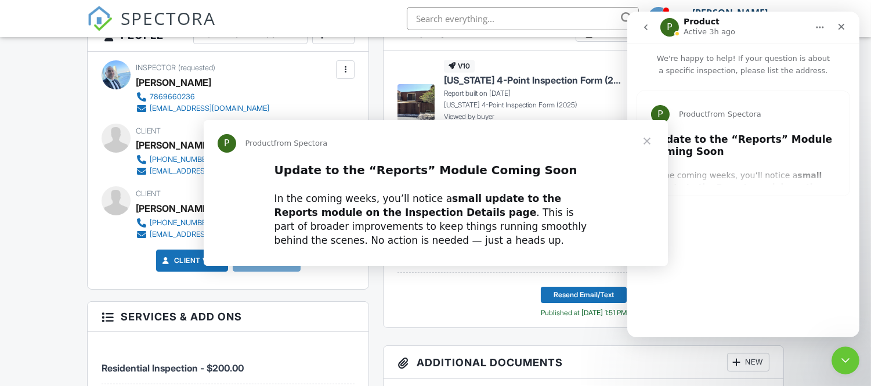
scroll to position [0, 0]
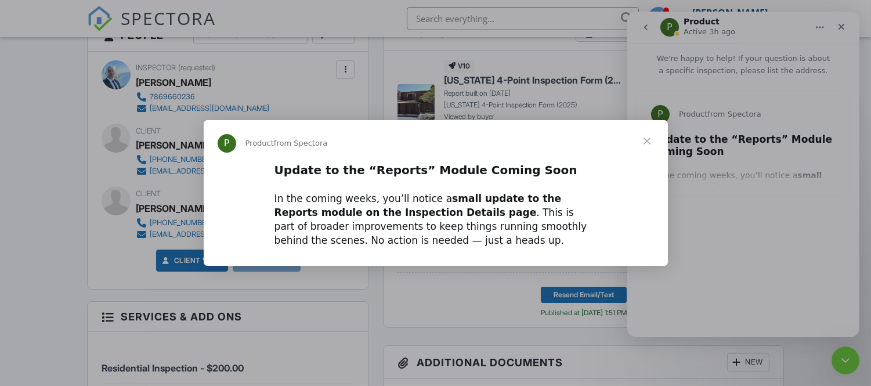
click at [646, 139] on span "Close" at bounding box center [647, 141] width 42 height 42
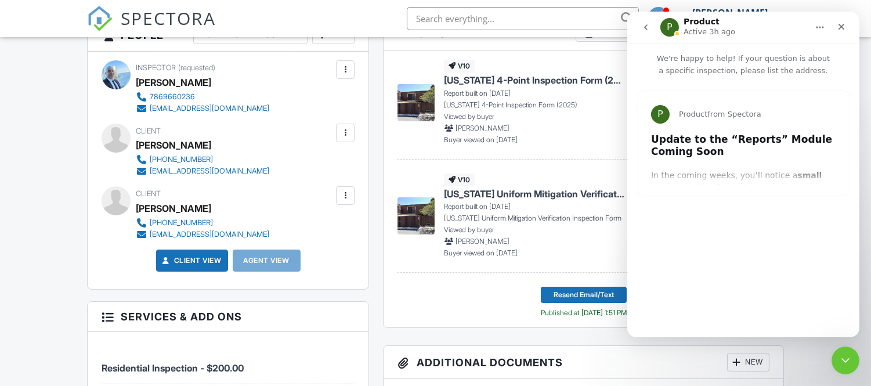
click at [715, 220] on div "P Product from Spectora Update to the “Reports” Module Coming Soon In the comin…" at bounding box center [743, 202] width 232 height 251
click at [645, 26] on icon "go back" at bounding box center [645, 27] width 9 height 9
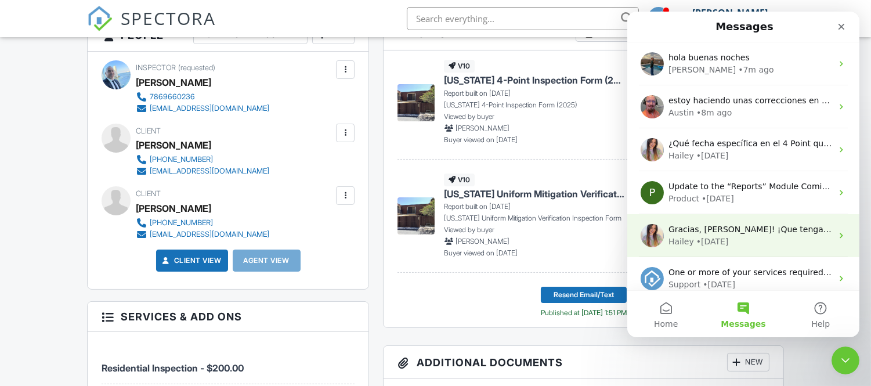
click at [742, 236] on div "Hailey • 3w ago" at bounding box center [750, 242] width 164 height 12
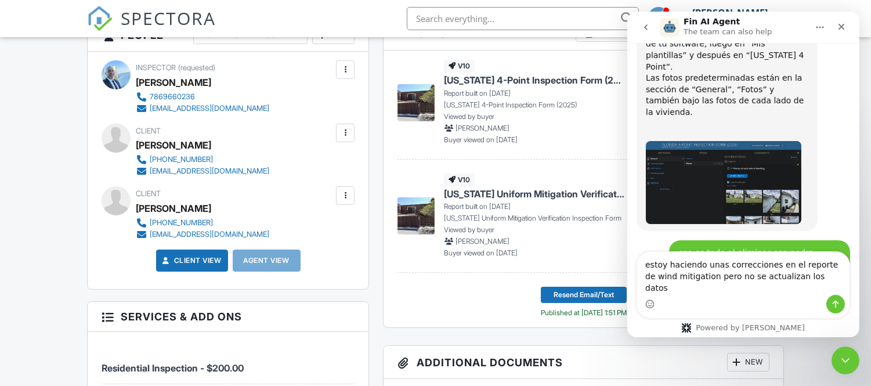
scroll to position [19687, 0]
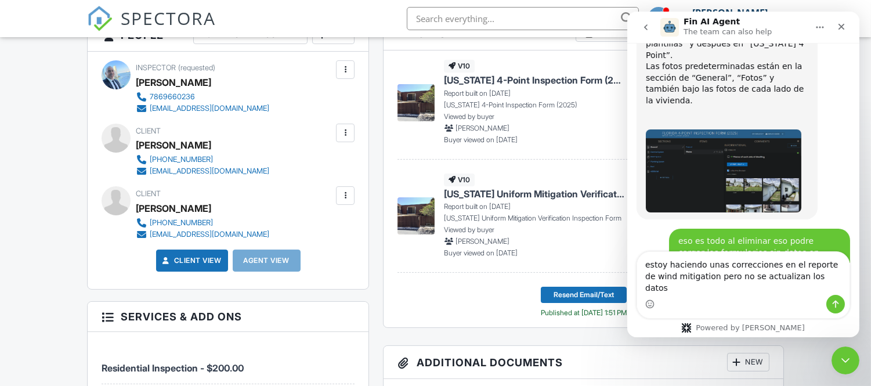
type textarea "estoy haciendo unas correcciones en el reporte de wind mitigation pero no se ac…"
click at [835, 302] on icon "Send a message…" at bounding box center [835, 305] width 6 height 8
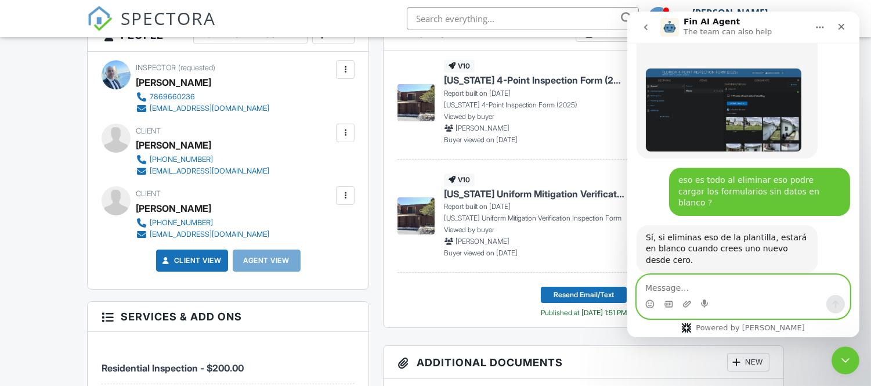
scroll to position [19749, 0]
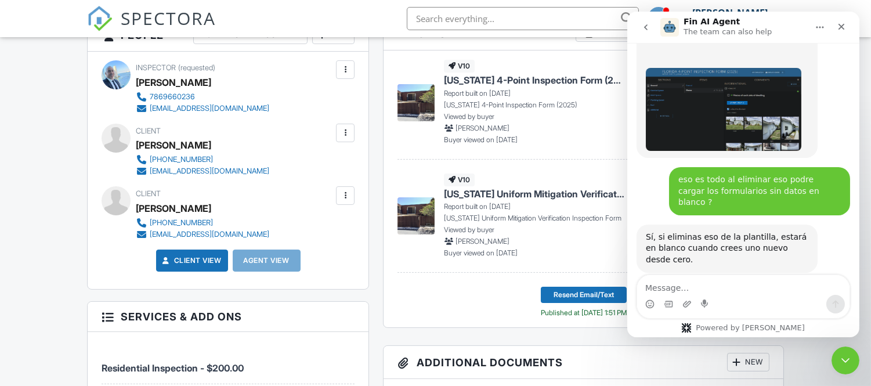
click at [672, 27] on img "Intercom messenger" at bounding box center [669, 27] width 19 height 19
click at [674, 28] on img "Intercom messenger" at bounding box center [669, 27] width 19 height 19
click at [821, 28] on icon "Home" at bounding box center [819, 27] width 9 height 9
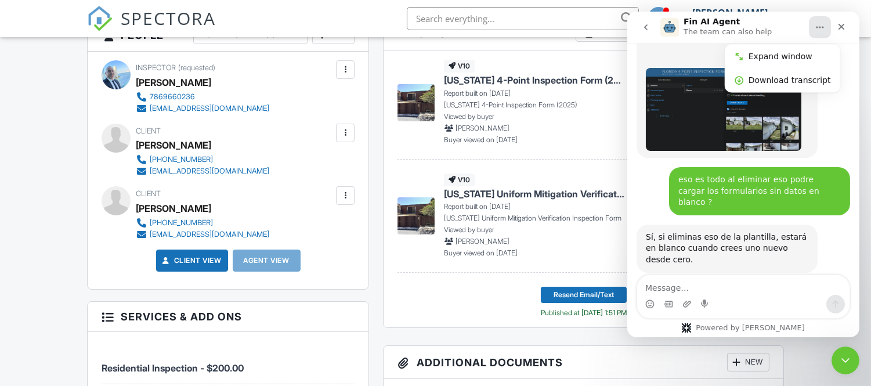
click at [693, 28] on p "The team can also help" at bounding box center [727, 32] width 88 height 12
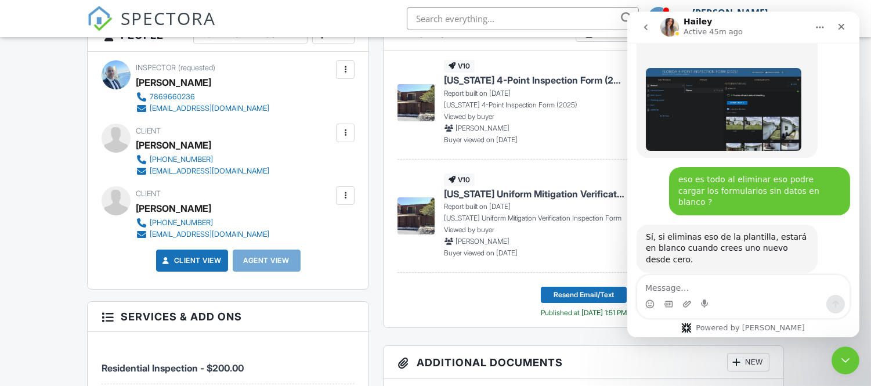
click at [641, 26] on icon "go back" at bounding box center [645, 27] width 9 height 9
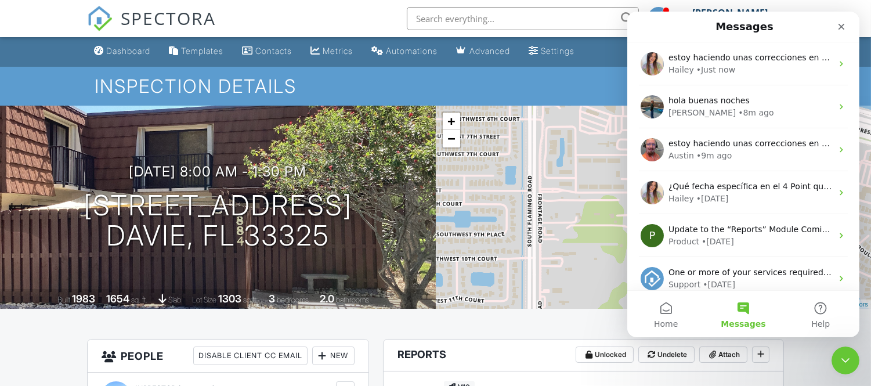
scroll to position [0, 0]
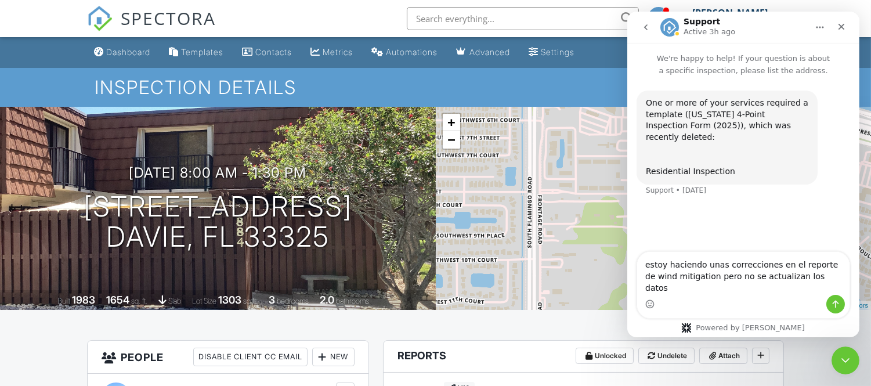
click at [643, 277] on textarea "estoy haciendo unas correcciones en el reporte de wind mitigation pero no se ac…" at bounding box center [743, 273] width 212 height 43
type textarea "hola buenas noches, estoy haciendo unas correcciones en el reporte de wind miti…"
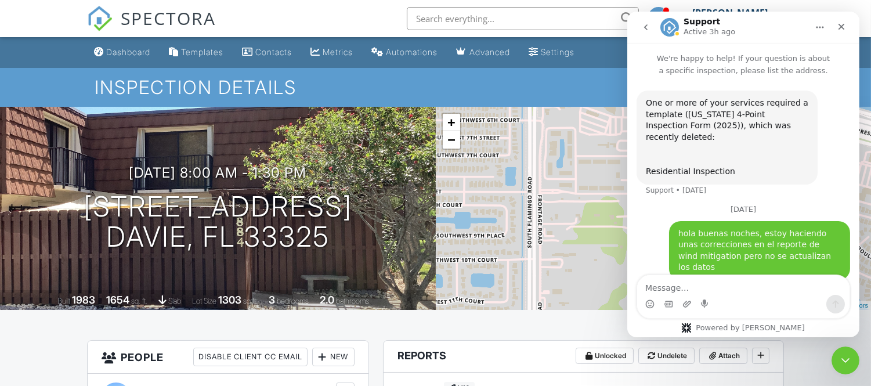
click at [651, 28] on button "go back" at bounding box center [645, 27] width 22 height 22
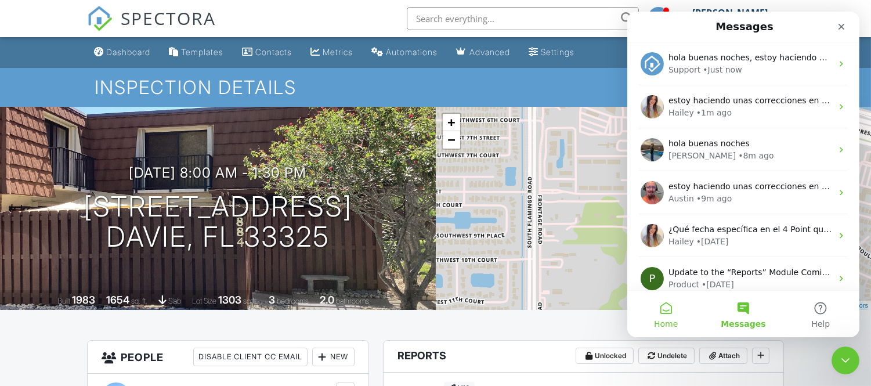
click at [664, 309] on button "Home" at bounding box center [665, 314] width 77 height 46
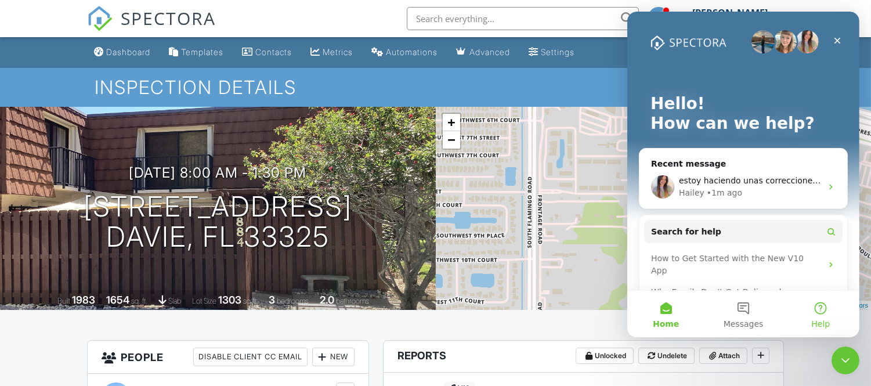
click at [822, 308] on button "Help" at bounding box center [820, 314] width 77 height 46
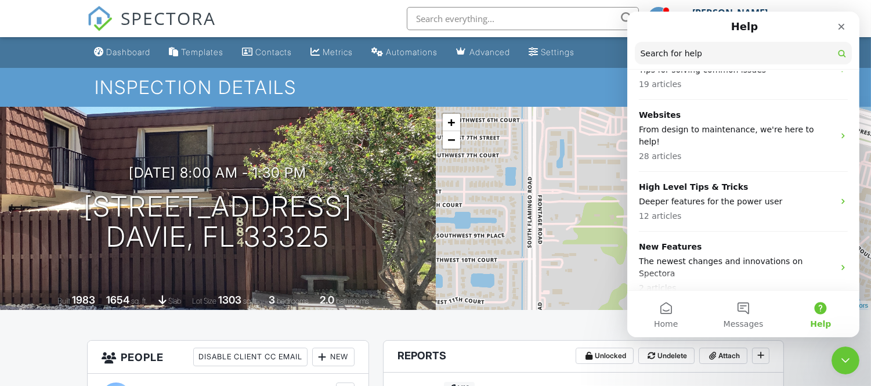
scroll to position [913, 0]
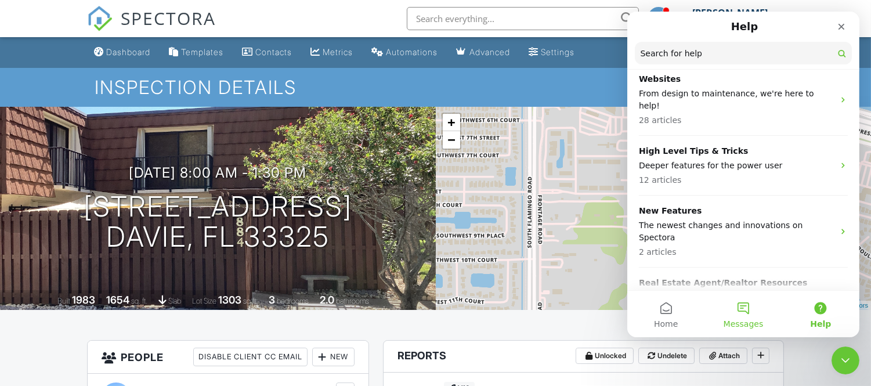
click at [746, 311] on button "Messages" at bounding box center [742, 314] width 77 height 46
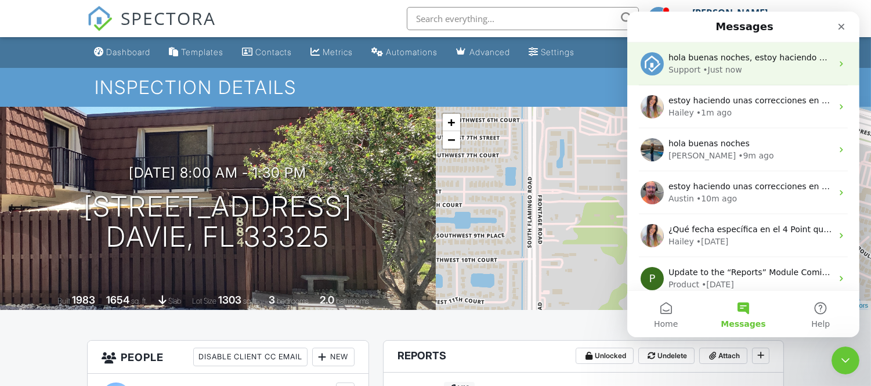
click at [779, 72] on div "Support • Just now" at bounding box center [750, 70] width 164 height 12
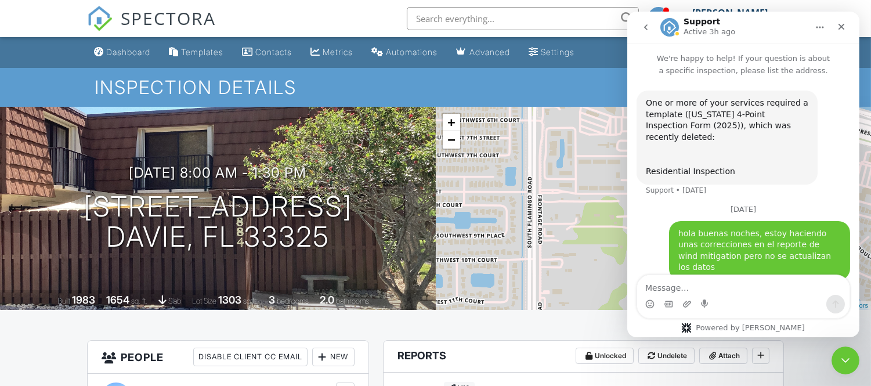
click at [648, 31] on icon "go back" at bounding box center [645, 27] width 9 height 9
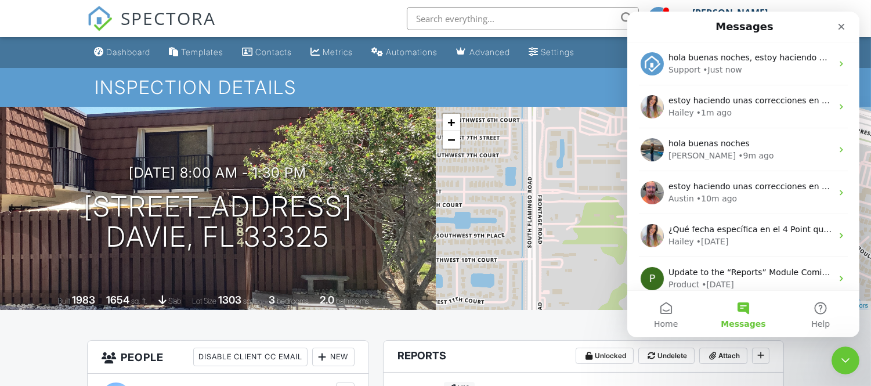
scroll to position [44, 0]
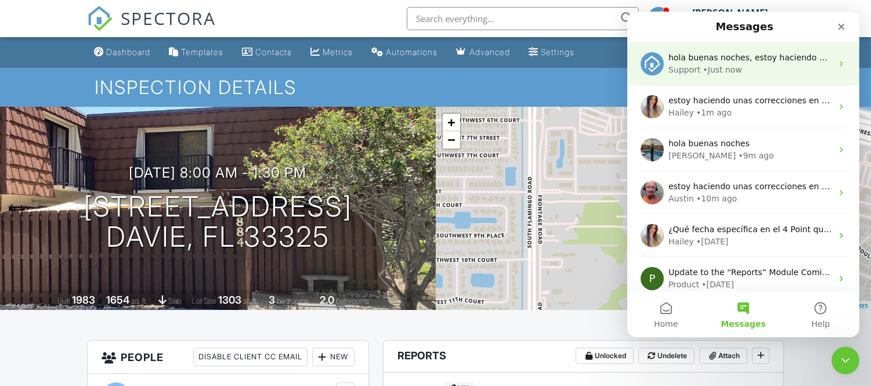
click at [703, 68] on div "• Just now" at bounding box center [721, 70] width 39 height 12
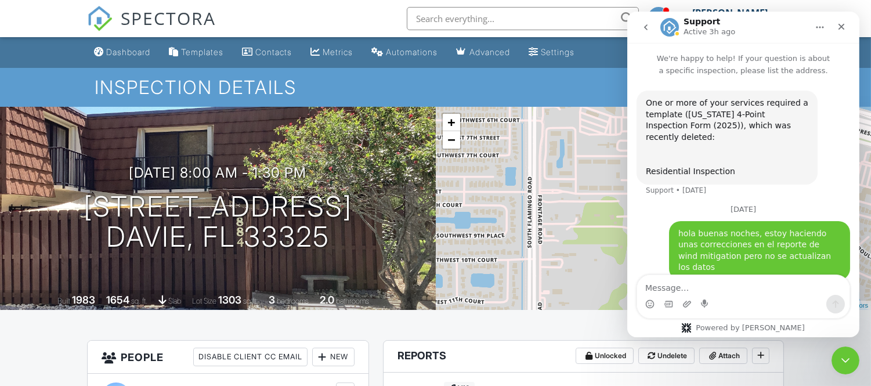
click at [817, 26] on icon "Home" at bounding box center [819, 27] width 9 height 9
click at [789, 28] on div "Support Active 3h ago" at bounding box center [733, 27] width 147 height 20
click at [617, 53] on div "Dashboard Templates Contacts Metrics Automations Advanced Settings Support Cent…" at bounding box center [435, 52] width 697 height 31
click at [644, 24] on icon "go back" at bounding box center [645, 27] width 9 height 9
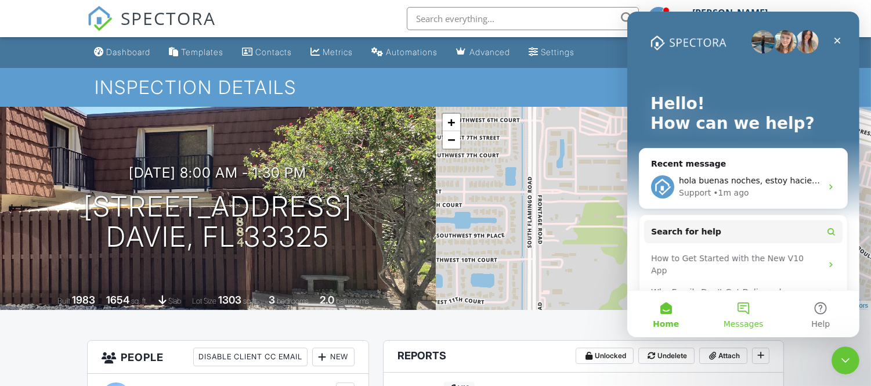
click at [747, 304] on button "Messages" at bounding box center [742, 314] width 77 height 46
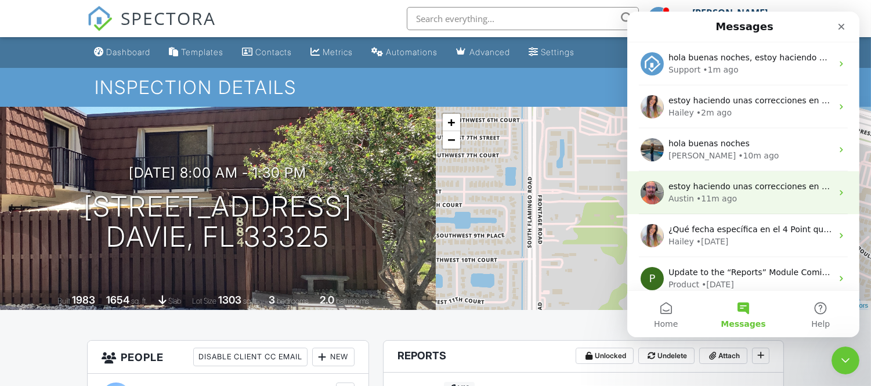
click at [716, 195] on div "• 11m ago" at bounding box center [716, 199] width 41 height 12
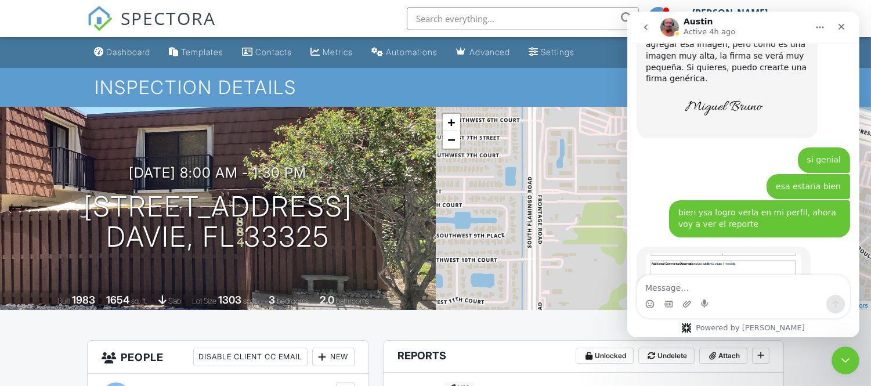
scroll to position [10546, 0]
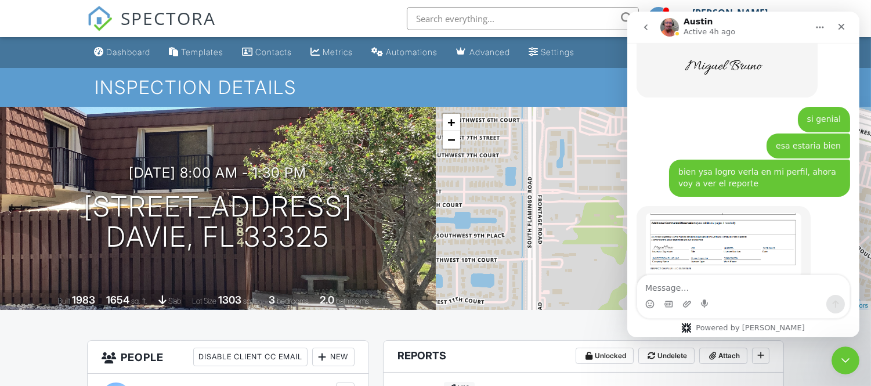
click at [641, 30] on icon "go back" at bounding box center [645, 27] width 9 height 9
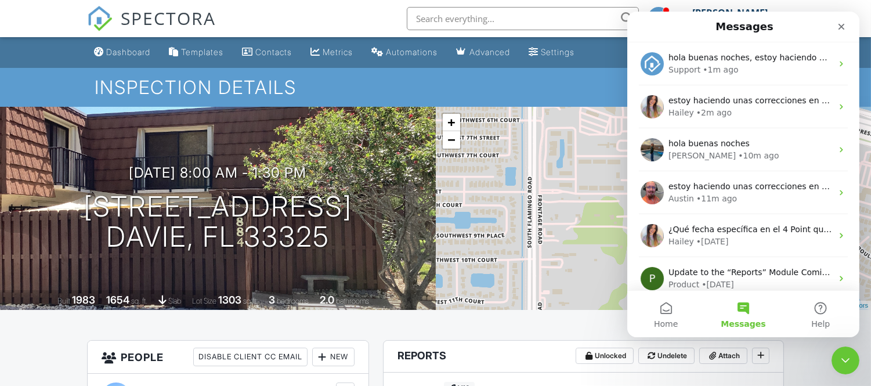
scroll to position [0, 0]
click at [595, 84] on h1 "Inspection Details" at bounding box center [436, 87] width 682 height 20
click at [840, 24] on icon "Close" at bounding box center [840, 26] width 9 height 9
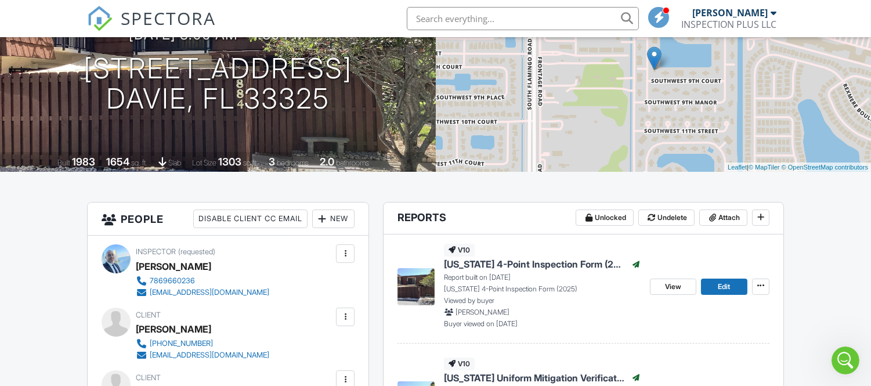
scroll to position [193, 0]
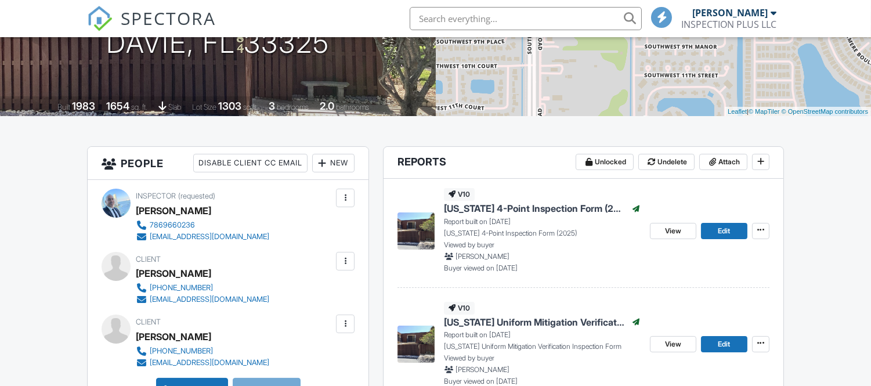
scroll to position [193, 0]
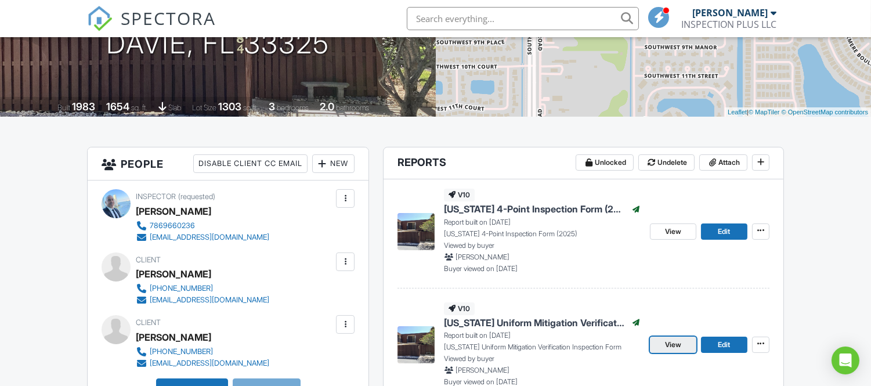
click at [679, 347] on span "View" at bounding box center [673, 345] width 16 height 12
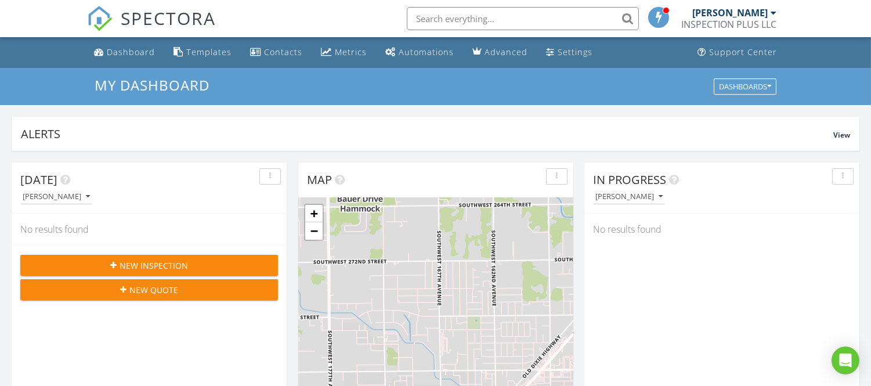
click at [556, 16] on input "text" at bounding box center [523, 18] width 232 height 23
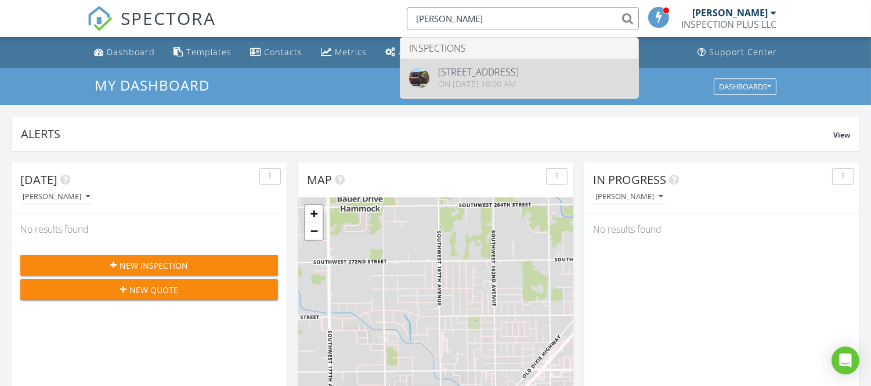
type input "[PERSON_NAME]"
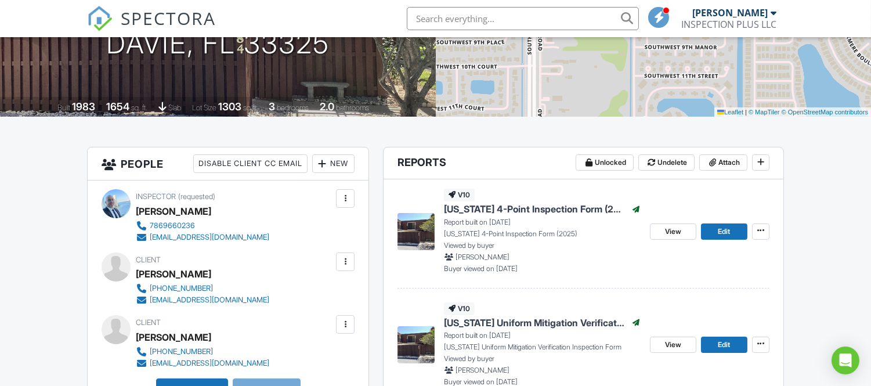
scroll to position [258, 0]
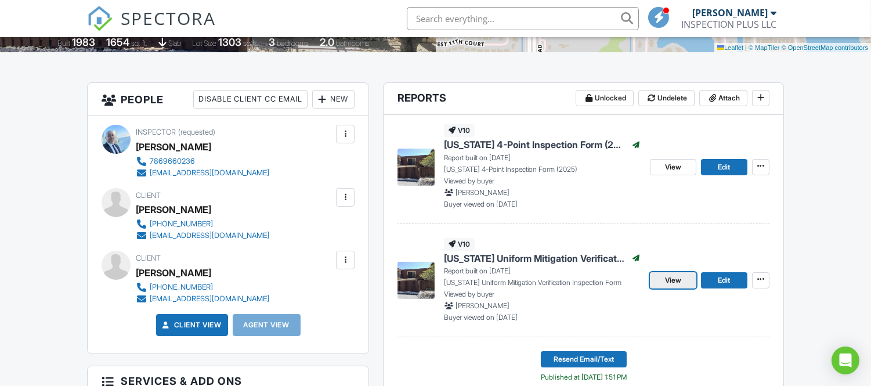
click at [673, 279] on span "View" at bounding box center [673, 281] width 16 height 12
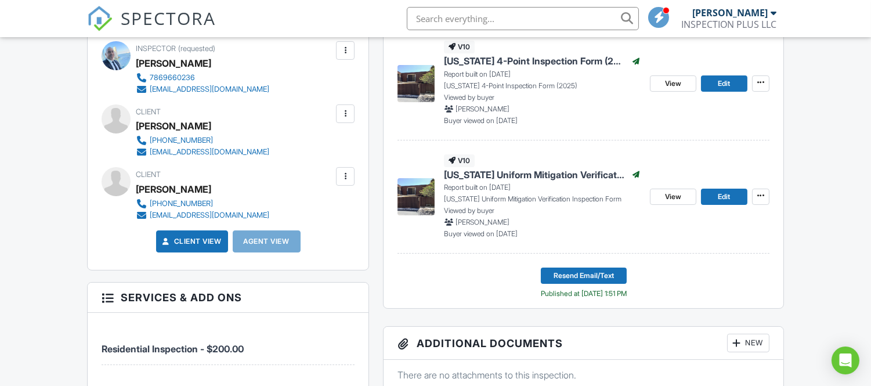
scroll to position [387, 0]
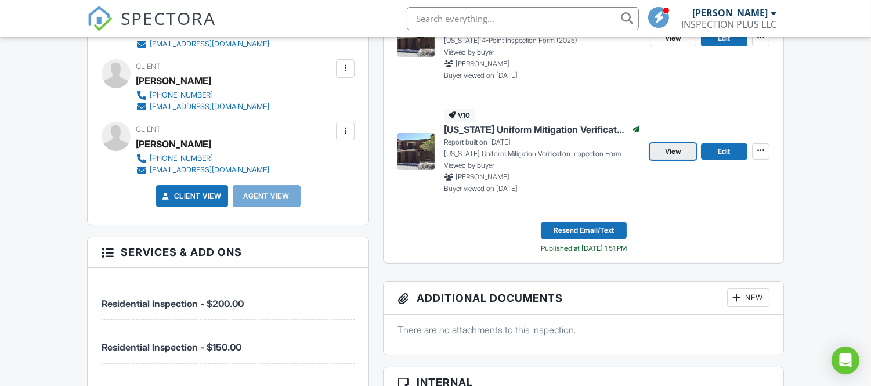
click at [670, 151] on span "View" at bounding box center [673, 152] width 16 height 12
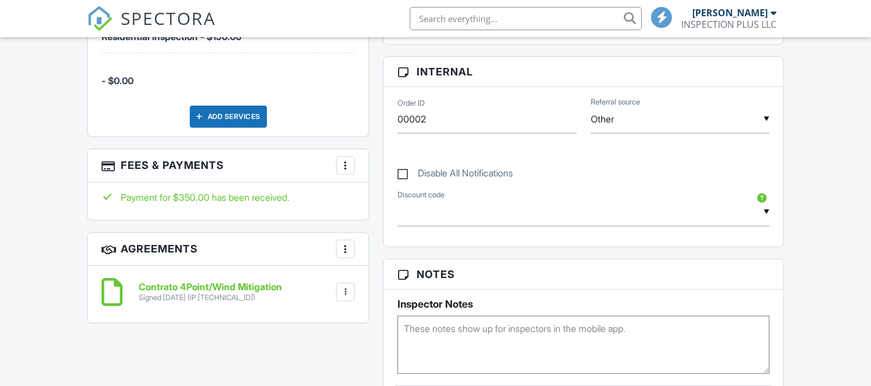
scroll to position [387, 0]
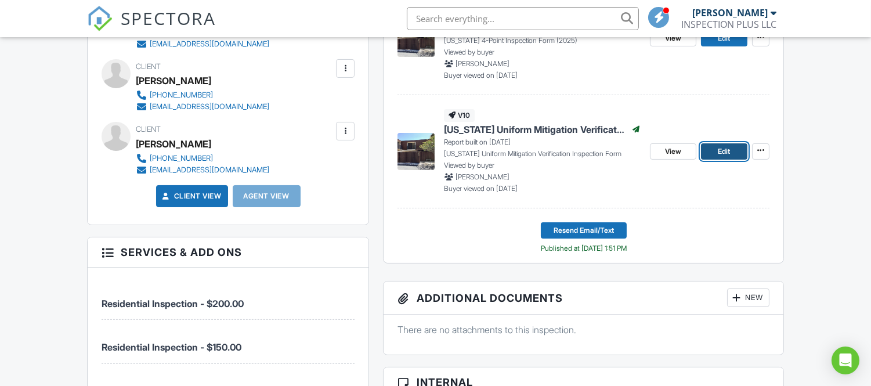
click at [718, 152] on span "Edit" at bounding box center [724, 152] width 12 height 12
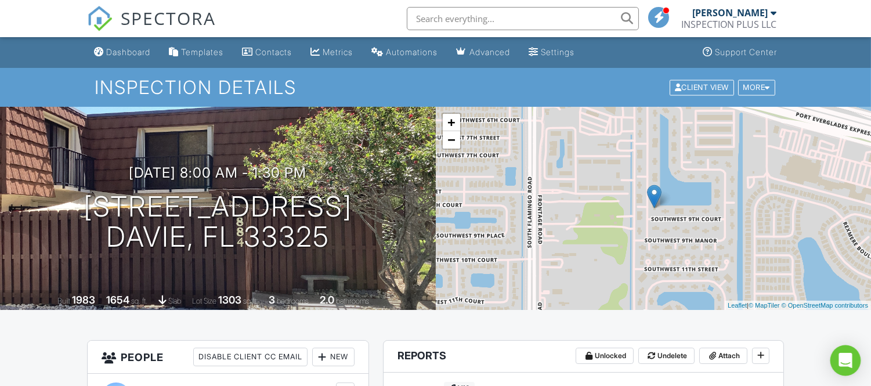
click at [845, 361] on icon "Open Intercom Messenger" at bounding box center [845, 360] width 13 height 15
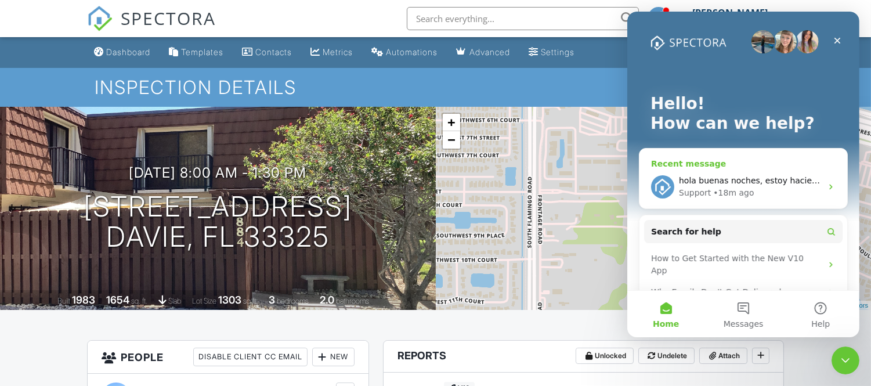
click at [738, 191] on div "• 18m ago" at bounding box center [733, 193] width 41 height 12
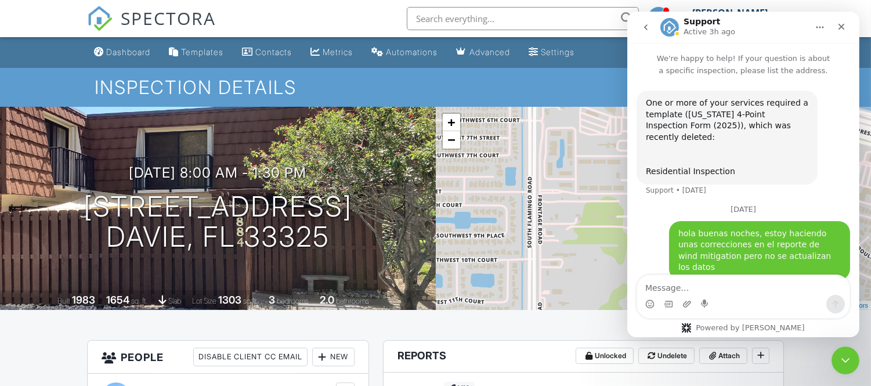
click at [647, 26] on icon "go back" at bounding box center [645, 27] width 9 height 9
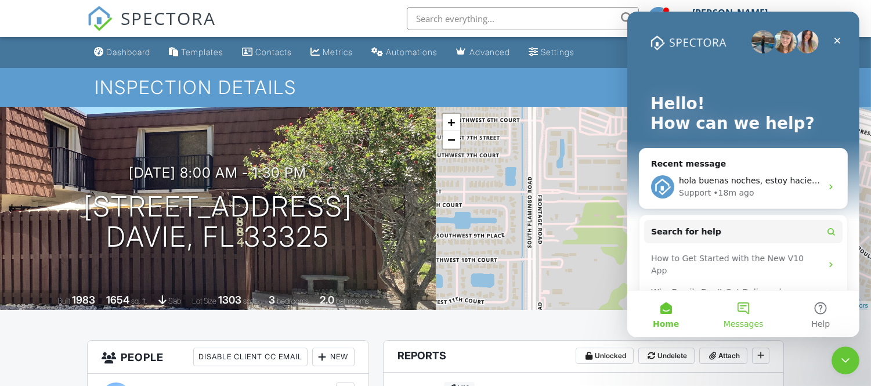
click at [749, 305] on button "Messages" at bounding box center [742, 314] width 77 height 46
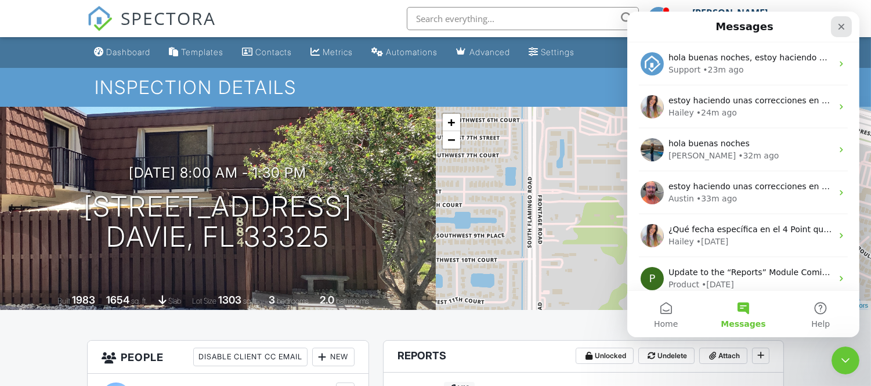
click at [844, 26] on icon "Close" at bounding box center [840, 26] width 9 height 9
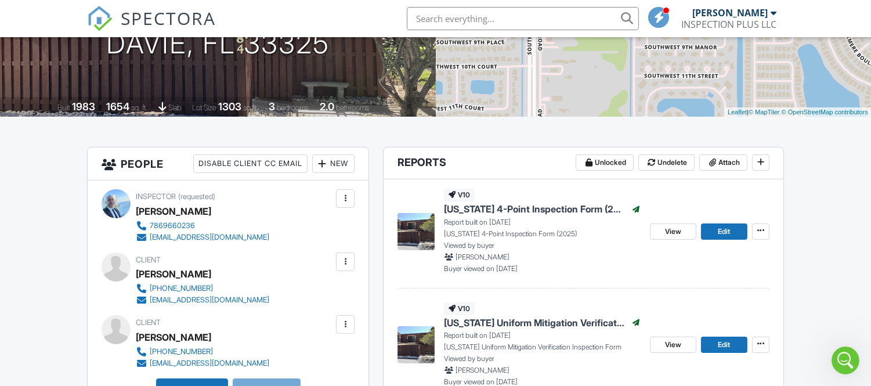
scroll to position [258, 0]
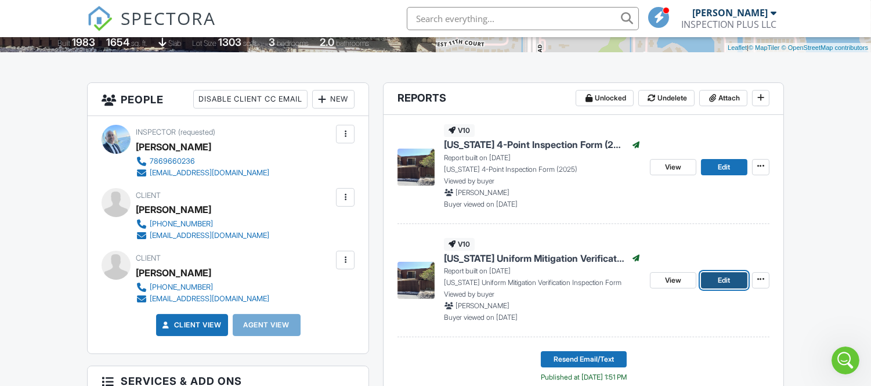
click at [728, 276] on span "Edit" at bounding box center [724, 281] width 12 height 12
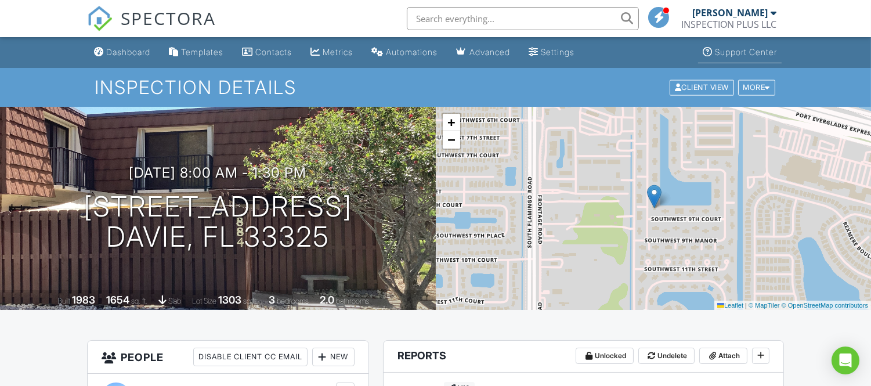
click at [729, 52] on div "Support Center" at bounding box center [746, 52] width 62 height 10
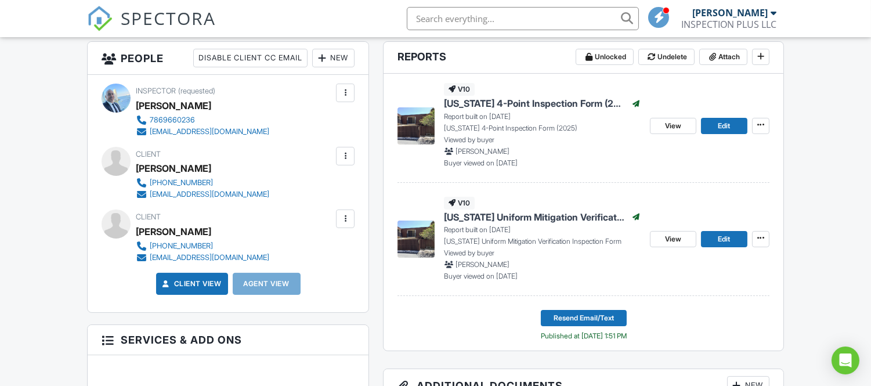
scroll to position [322, 0]
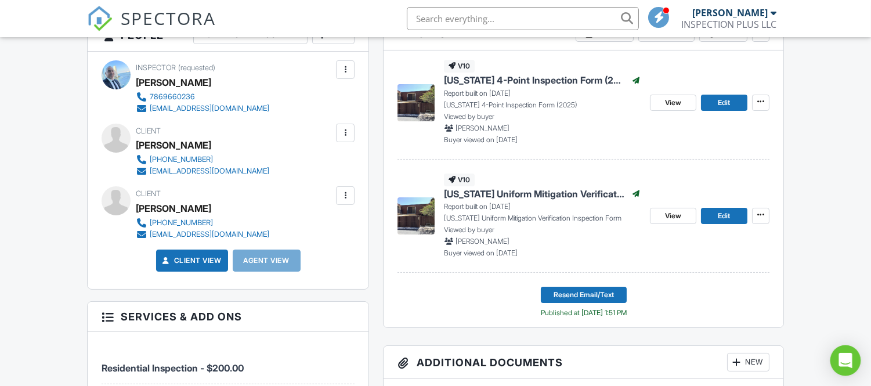
click at [845, 359] on icon "Open Intercom Messenger" at bounding box center [845, 360] width 13 height 15
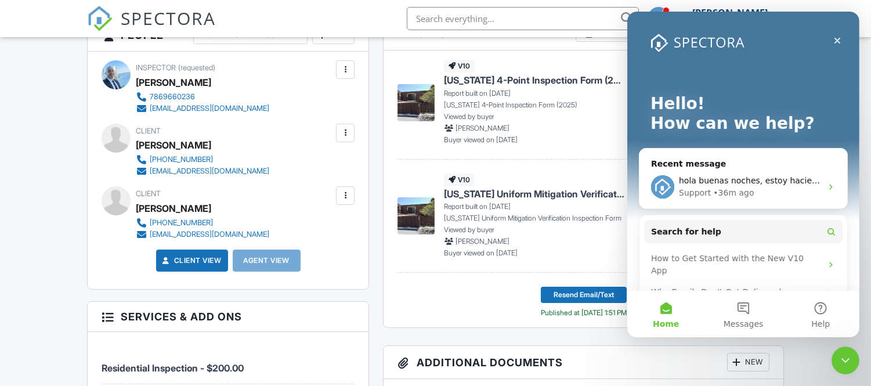
scroll to position [0, 0]
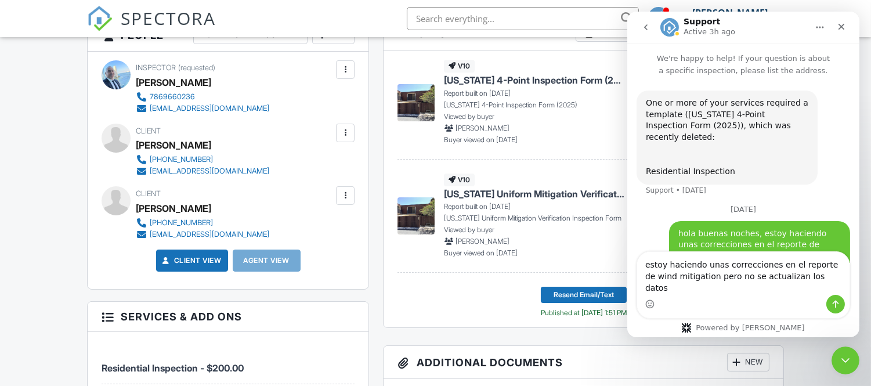
scroll to position [7, 0]
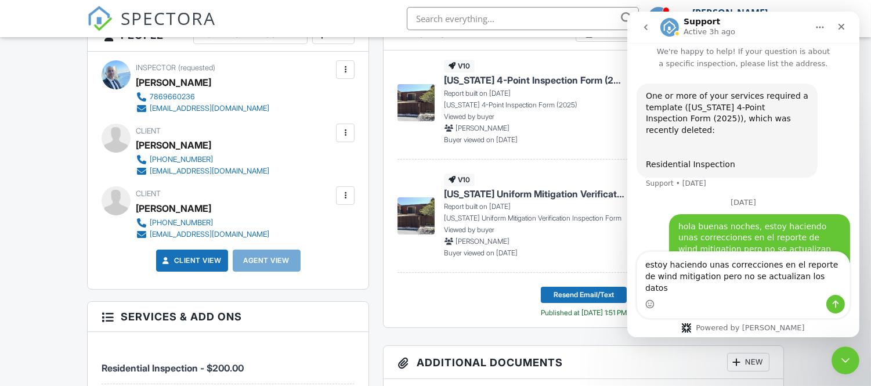
type textarea "estoy haciendo unas correcciones en el reporte de wind mitigation pero no se ac…"
click at [834, 300] on icon "Send a message…" at bounding box center [835, 304] width 9 height 9
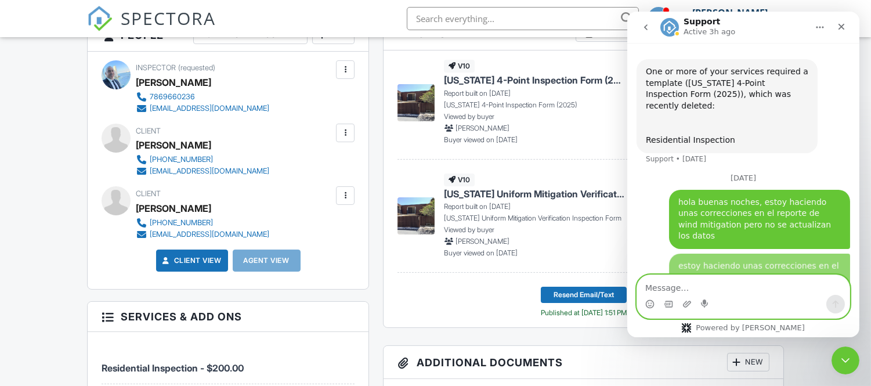
scroll to position [44, 0]
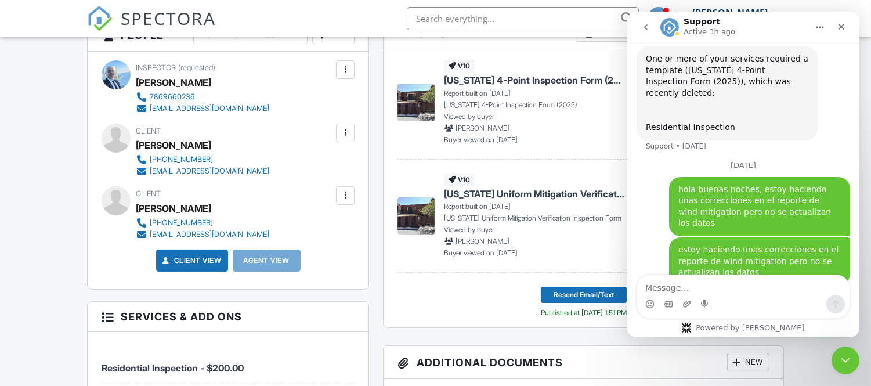
click at [640, 25] on button "go back" at bounding box center [645, 27] width 22 height 22
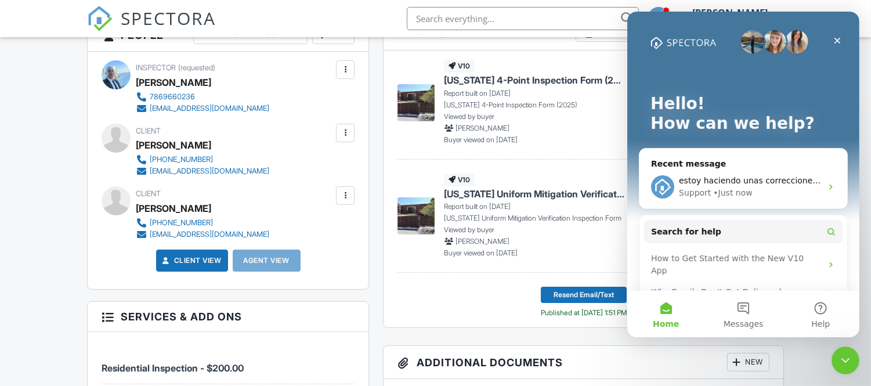
scroll to position [0, 0]
click at [740, 304] on button "Messages" at bounding box center [742, 314] width 77 height 46
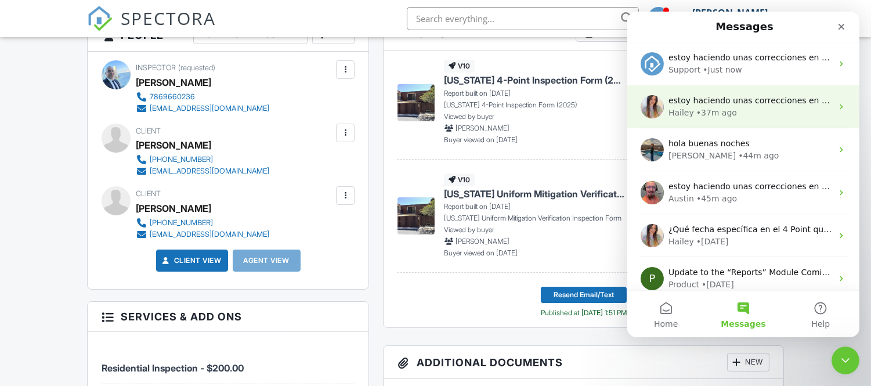
click at [737, 114] on div "Hailey • 37m ago" at bounding box center [750, 113] width 164 height 12
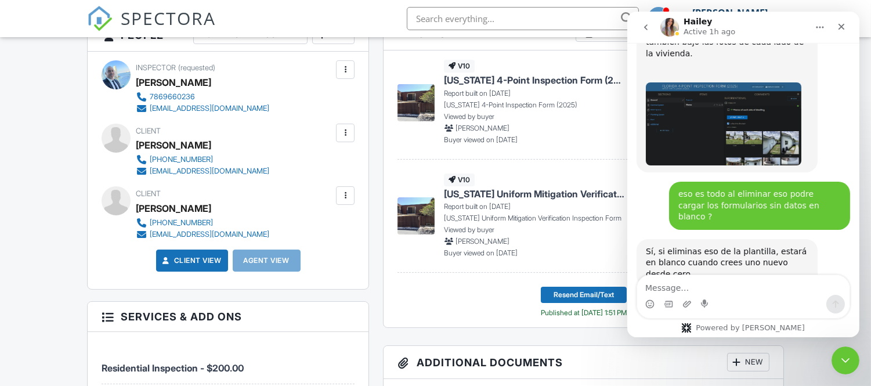
scroll to position [19749, 0]
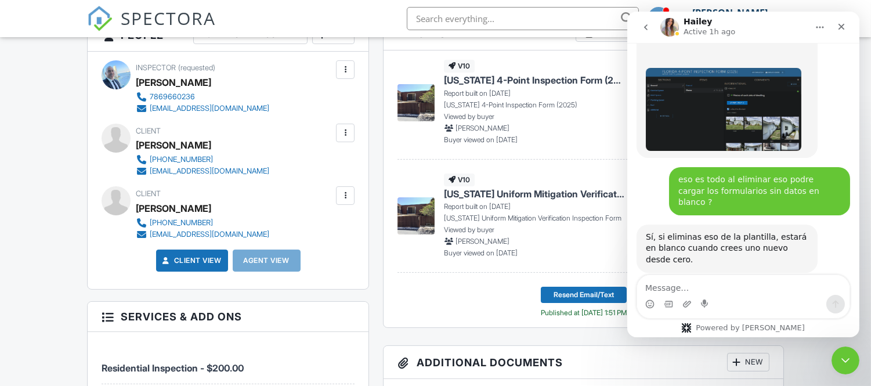
drag, startPoint x: 733, startPoint y: 294, endPoint x: 752, endPoint y: 287, distance: 20.6
click at [753, 287] on textarea "Message…" at bounding box center [743, 285] width 212 height 20
type textarea "holaaaaa"
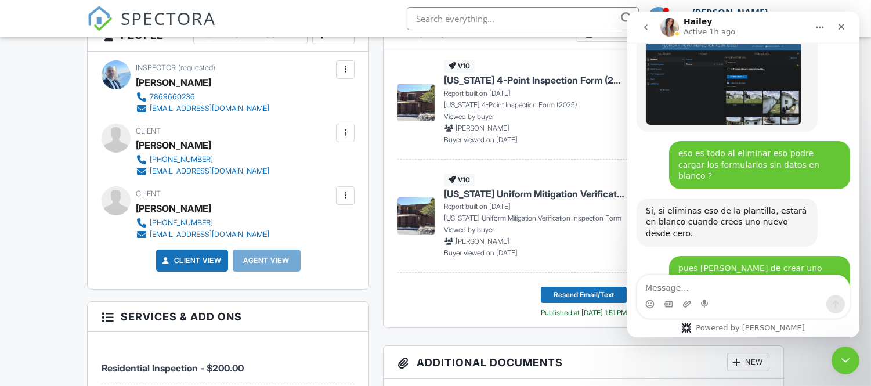
click at [647, 27] on icon "go back" at bounding box center [645, 27] width 9 height 9
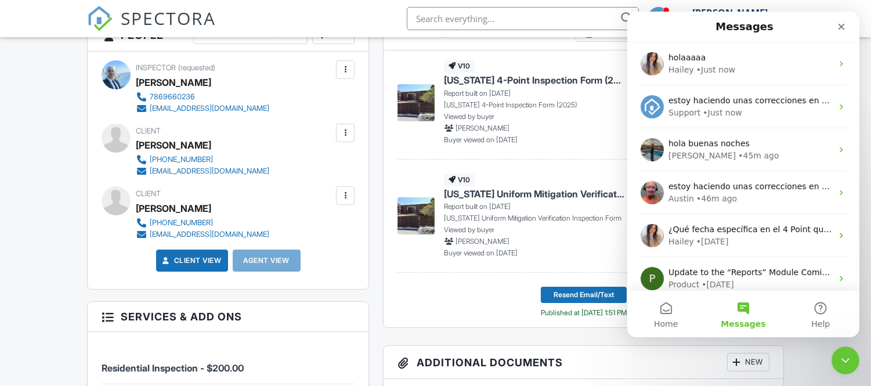
scroll to position [0, 0]
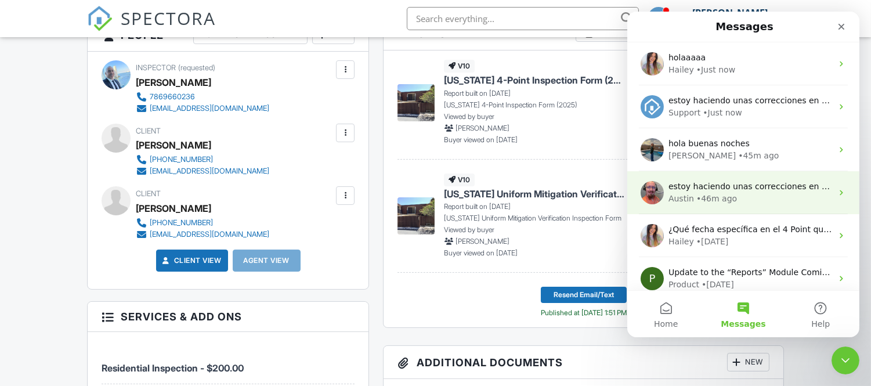
click at [729, 200] on div "• 46m ago" at bounding box center [716, 199] width 41 height 12
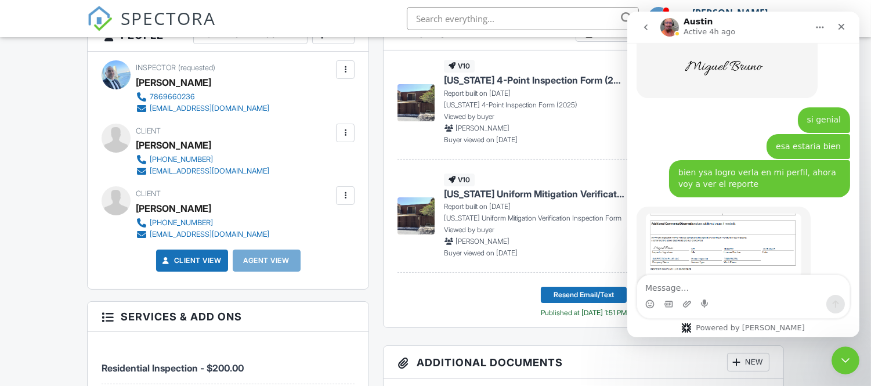
scroll to position [10578, 0]
click at [823, 27] on icon "Home" at bounding box center [819, 27] width 9 height 9
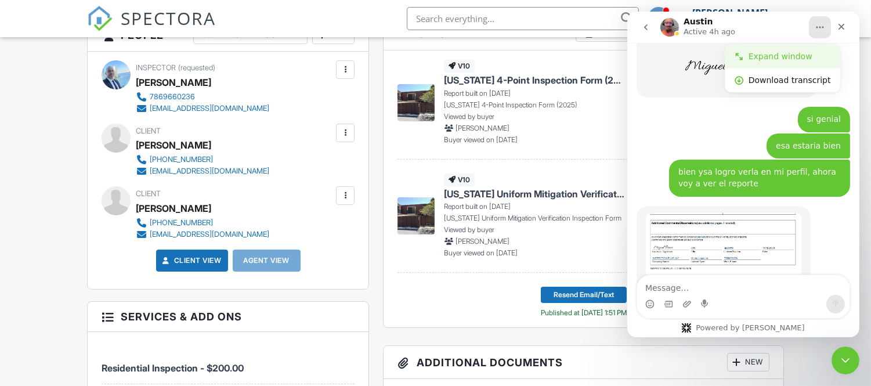
click at [800, 52] on div "Expand window" at bounding box center [789, 57] width 82 height 12
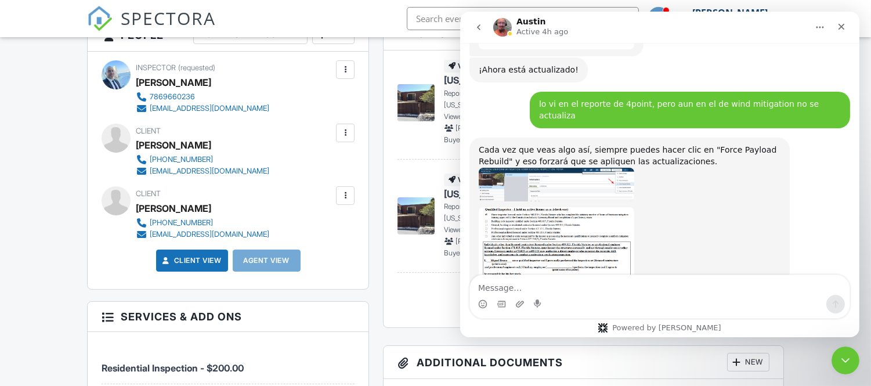
scroll to position [8742, 0]
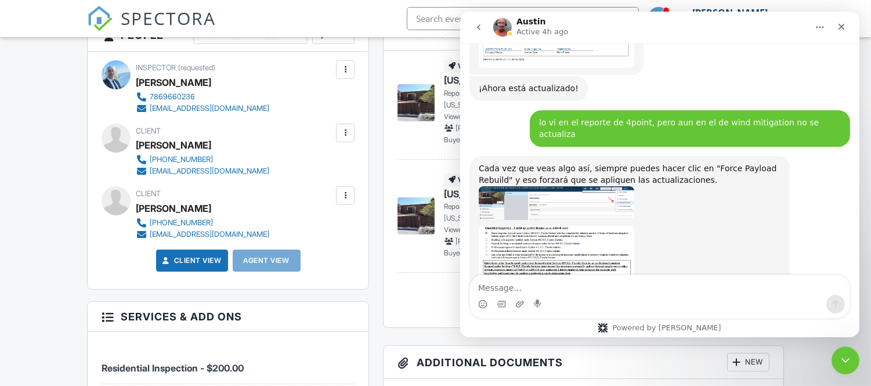
click at [817, 25] on icon "Home" at bounding box center [819, 27] width 9 height 9
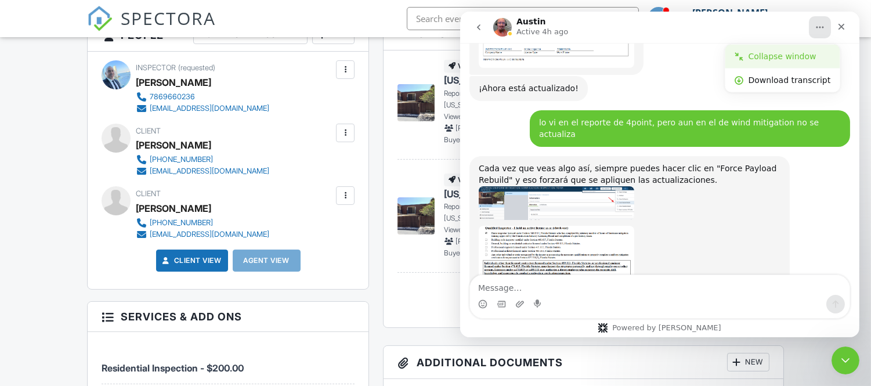
click at [796, 51] on div "Collapse window" at bounding box center [789, 57] width 82 height 12
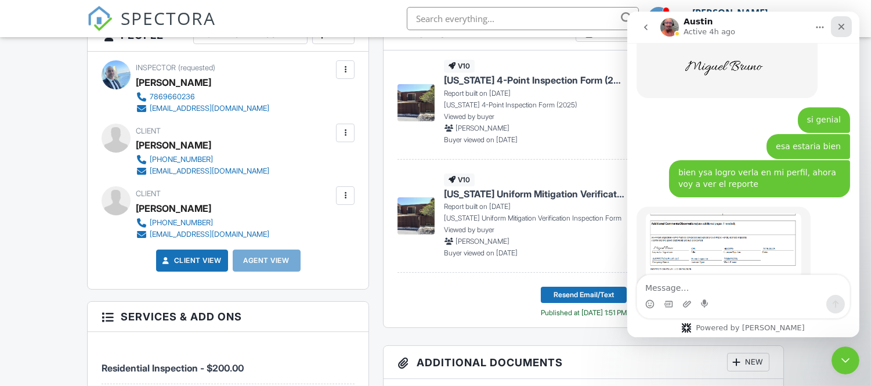
scroll to position [10578, 0]
click at [823, 27] on icon "Home" at bounding box center [819, 27] width 9 height 9
click at [841, 30] on icon "Close" at bounding box center [840, 26] width 9 height 9
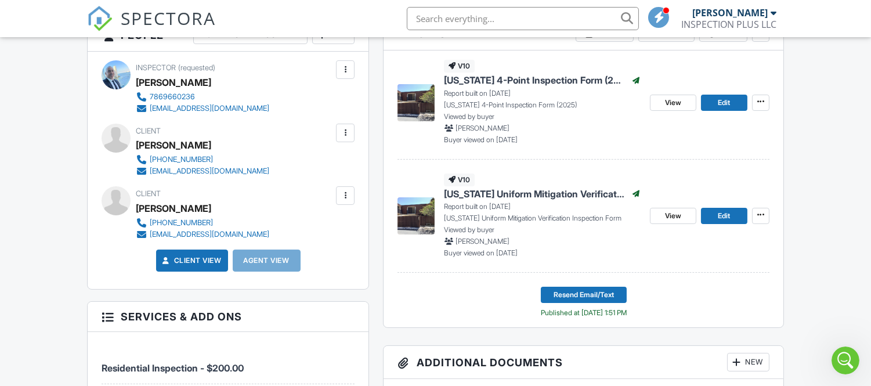
scroll to position [10578, 0]
click at [685, 217] on link "View" at bounding box center [673, 216] width 46 height 16
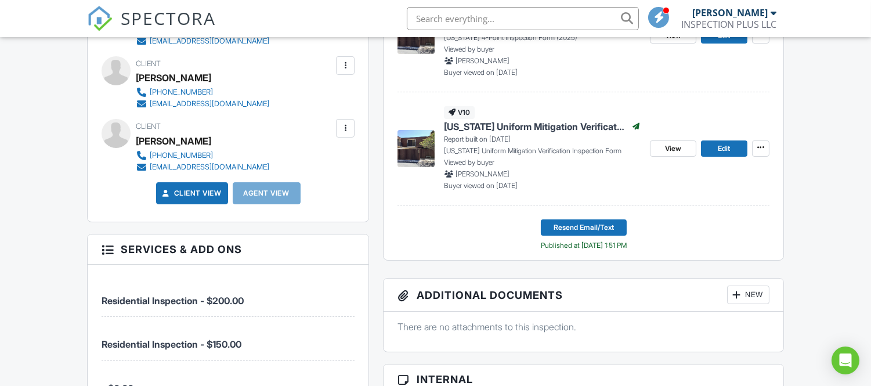
scroll to position [374, 0]
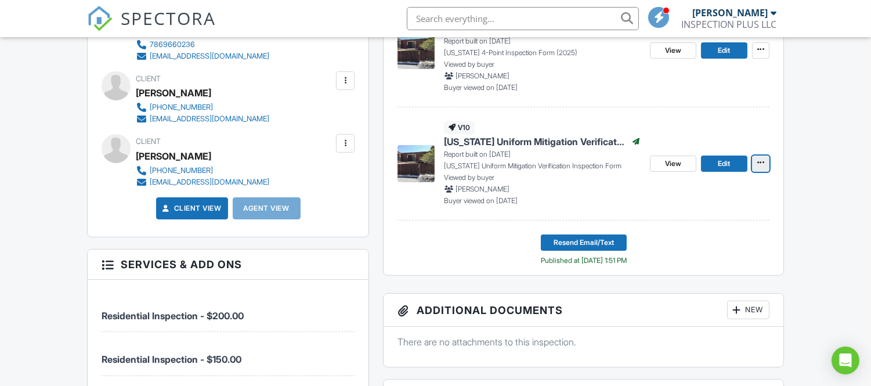
click at [762, 164] on icon at bounding box center [761, 163] width 7 height 12
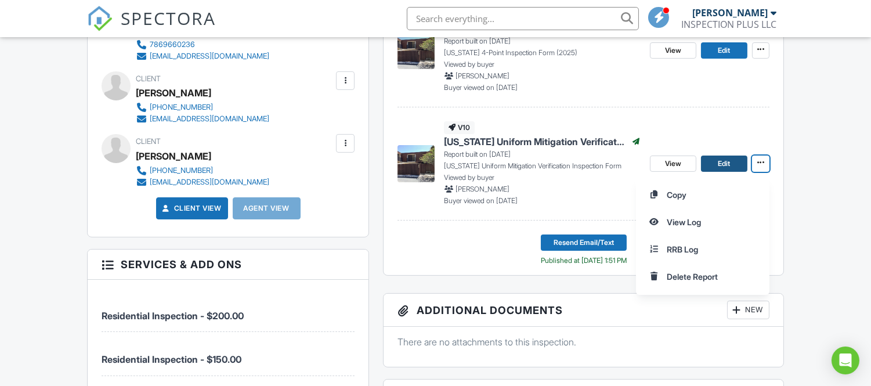
click at [720, 165] on span "Edit" at bounding box center [724, 164] width 12 height 12
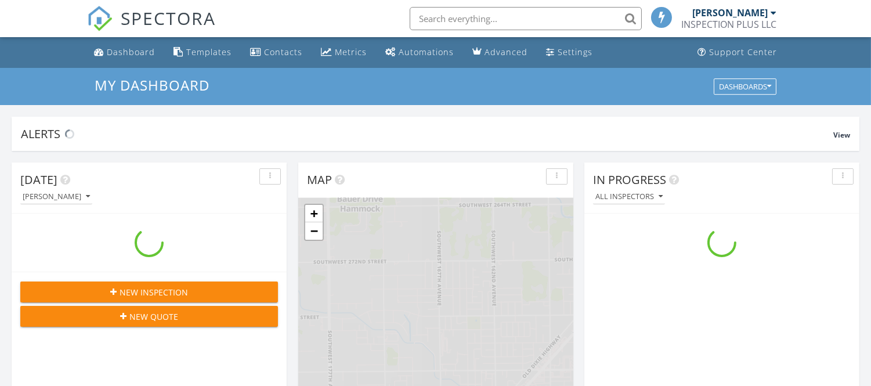
scroll to position [1077, 892]
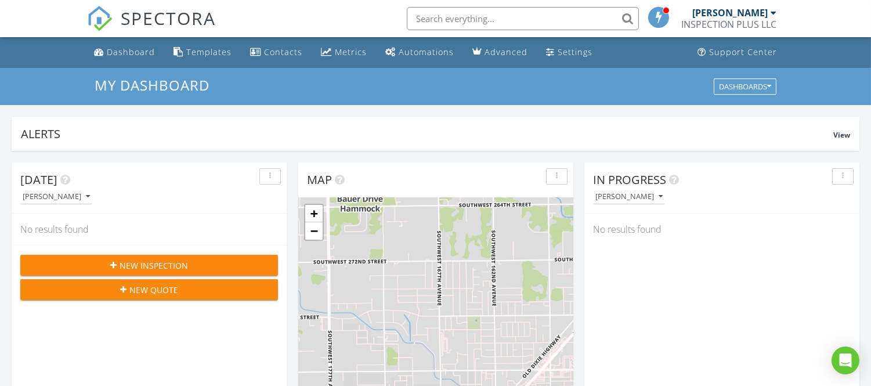
click at [774, 15] on div at bounding box center [774, 12] width 6 height 9
